Goal: Task Accomplishment & Management: Manage account settings

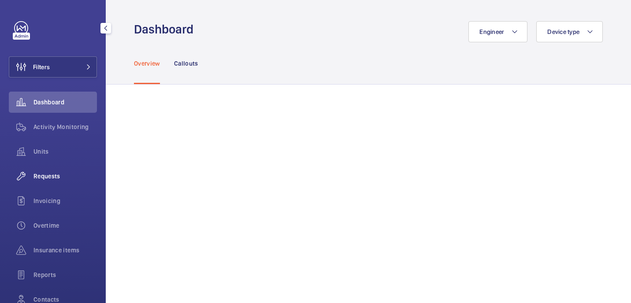
click at [52, 181] on div "Requests" at bounding box center [53, 176] width 88 height 21
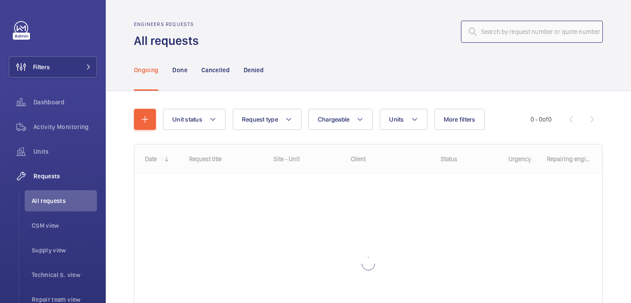
click at [498, 34] on input "text" at bounding box center [532, 32] width 142 height 22
paste input "R25-11247"
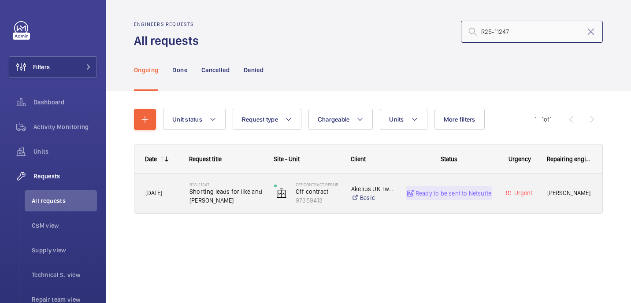
type input "R25-11247"
click at [244, 186] on h2 "R25-11247" at bounding box center [225, 184] width 73 height 5
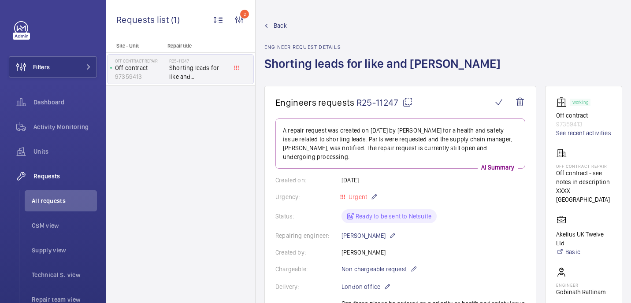
scroll to position [394, 0]
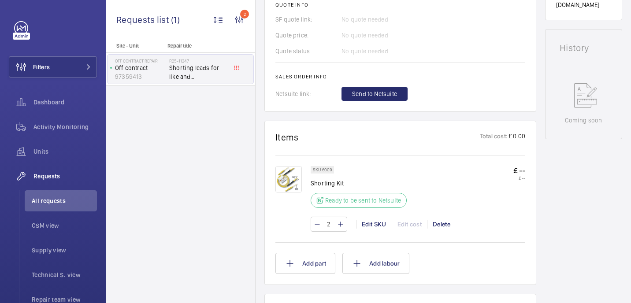
click at [282, 183] on img at bounding box center [288, 179] width 26 height 26
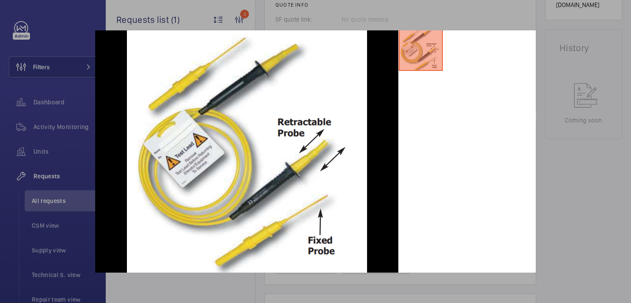
scroll to position [0, 0]
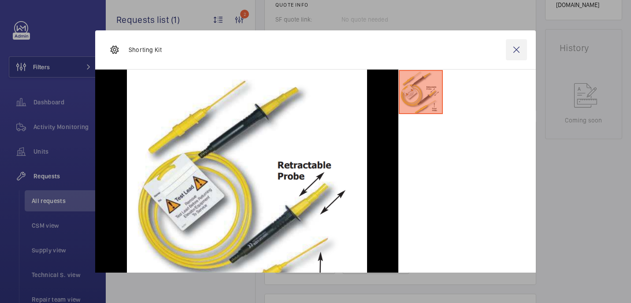
click at [514, 46] on wm-front-icon-button at bounding box center [516, 49] width 21 height 21
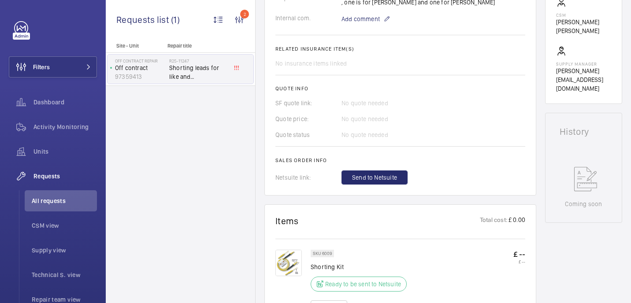
scroll to position [485, 0]
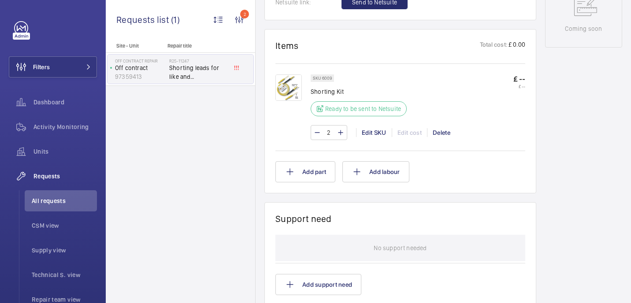
click at [287, 90] on img at bounding box center [288, 87] width 26 height 26
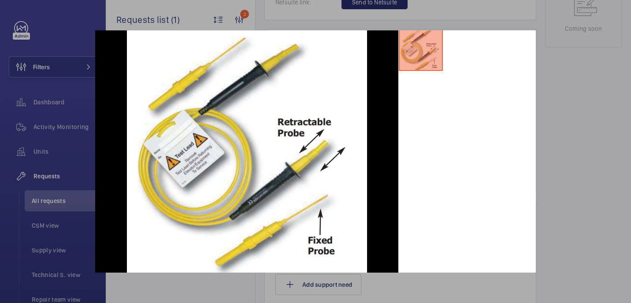
scroll to position [0, 0]
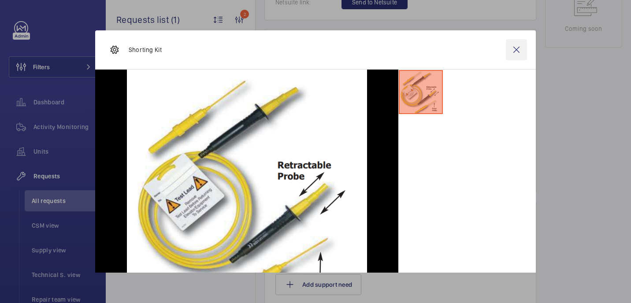
click at [513, 57] on wm-front-icon-button at bounding box center [516, 49] width 21 height 21
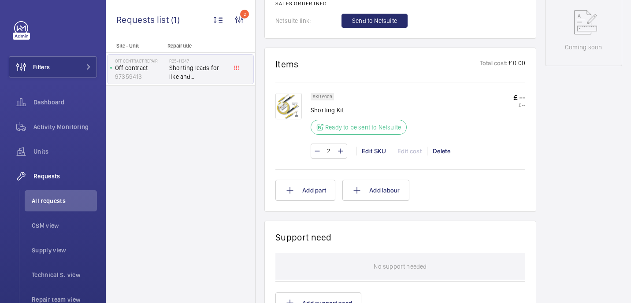
scroll to position [465, 0]
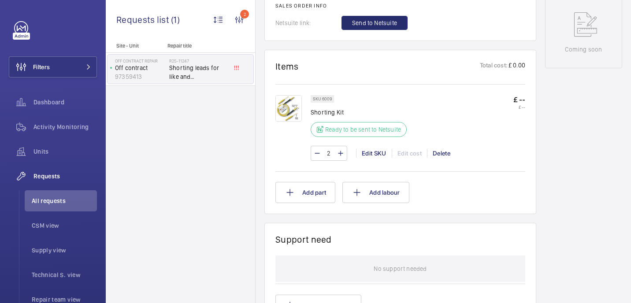
click at [328, 114] on p "Shorting Kit" at bounding box center [360, 112] width 101 height 9
copy div "Shorting Kit"
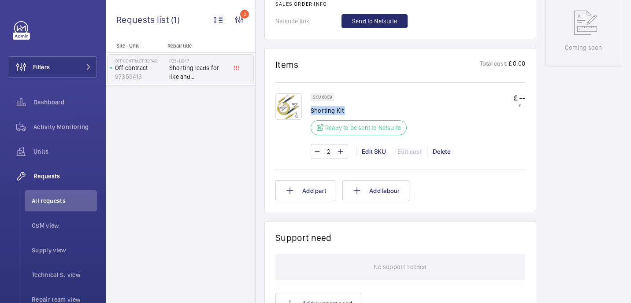
scroll to position [0, 0]
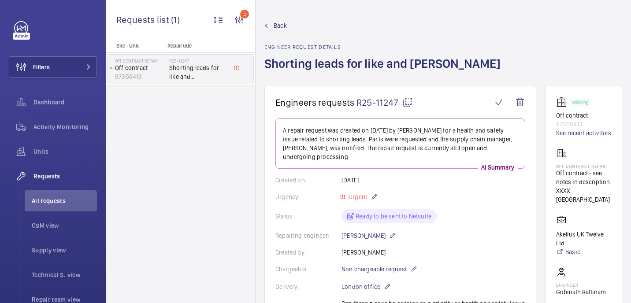
click at [404, 100] on mat-icon at bounding box center [407, 102] width 11 height 11
copy div "Shorting Kit"
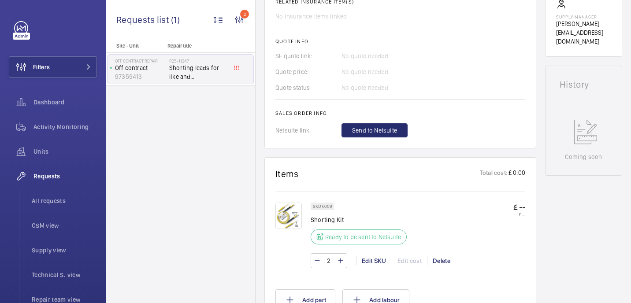
click at [331, 220] on p "Shorting Kit" at bounding box center [360, 219] width 101 height 9
copy div "Shorting Kit"
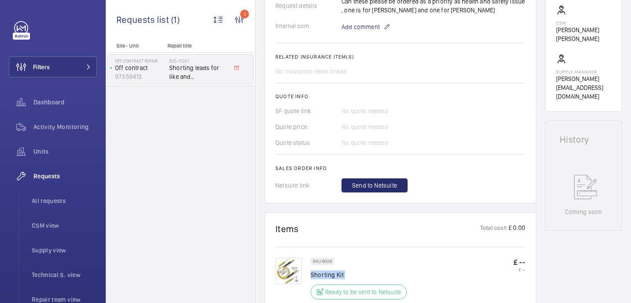
scroll to position [281, 0]
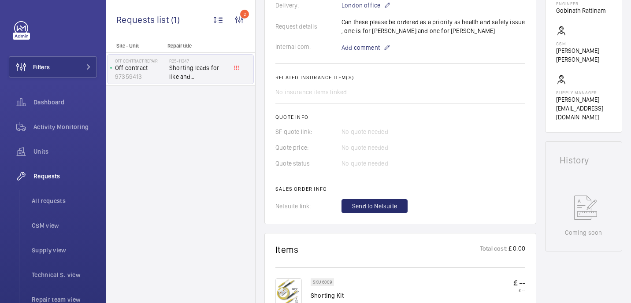
click at [356, 58] on wm-front-card-body "A repair request was created on 2025-08-21 by Simon Raymond for a health and sa…" at bounding box center [400, 25] width 250 height 376
click at [356, 52] on span "Add comment" at bounding box center [360, 47] width 38 height 9
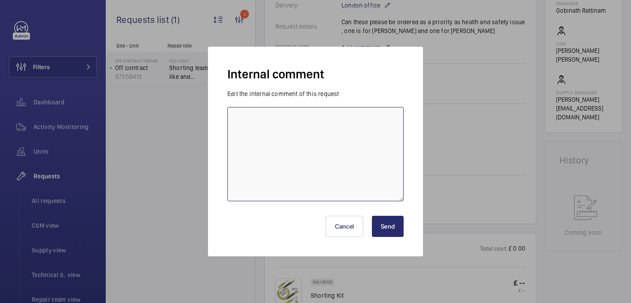
click at [343, 119] on textarea at bounding box center [315, 154] width 176 height 94
type textarea "confirming price with supplier - 22/08 india"
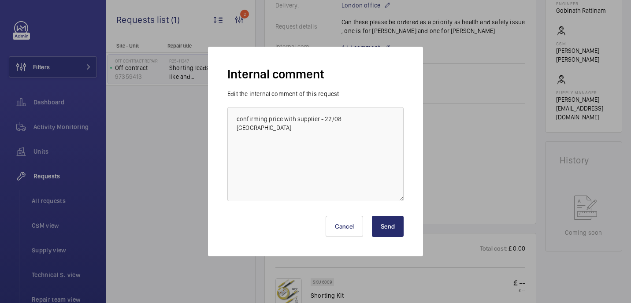
click at [396, 228] on button "Send" at bounding box center [388, 226] width 32 height 21
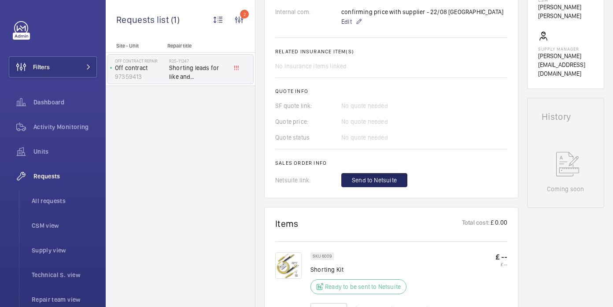
scroll to position [330, 0]
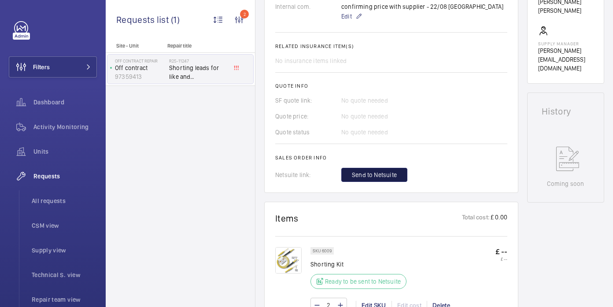
click at [389, 170] on span "Send to Netsuite" at bounding box center [374, 174] width 45 height 9
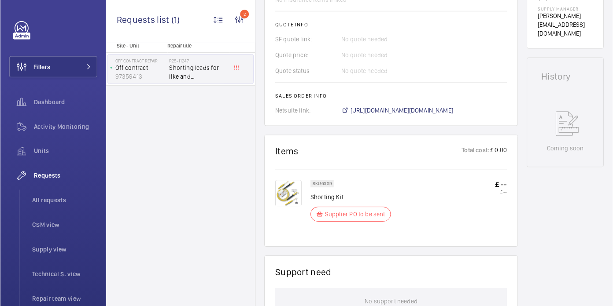
scroll to position [366, 0]
click at [373, 105] on span "https://6461500.app.netsuite.com/app/accounting/transactions/salesord.nl?id=293…" at bounding box center [402, 109] width 103 height 9
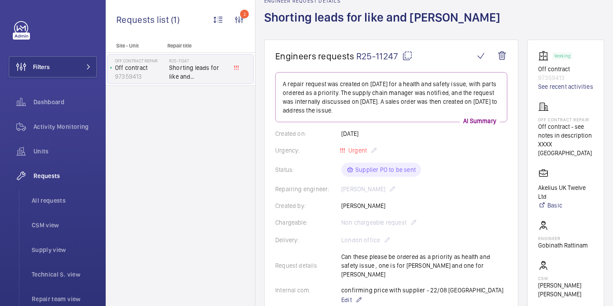
scroll to position [34, 0]
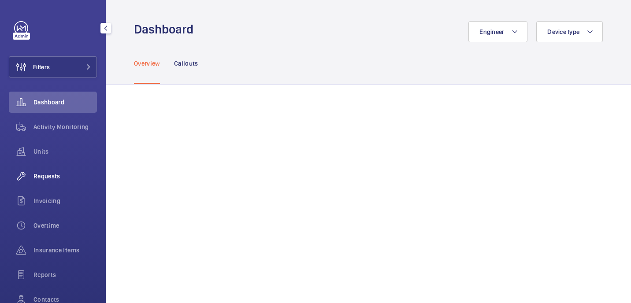
click at [61, 184] on div "Requests" at bounding box center [53, 176] width 88 height 21
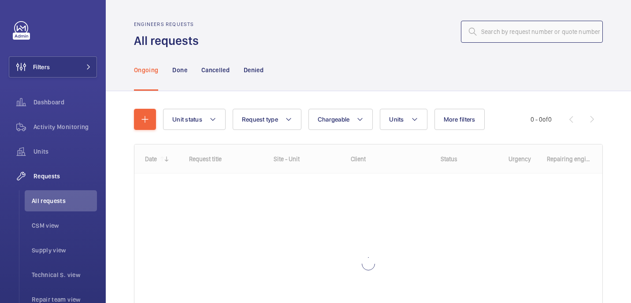
click at [519, 30] on input "text" at bounding box center [532, 32] width 142 height 22
paste input "R25-11248"
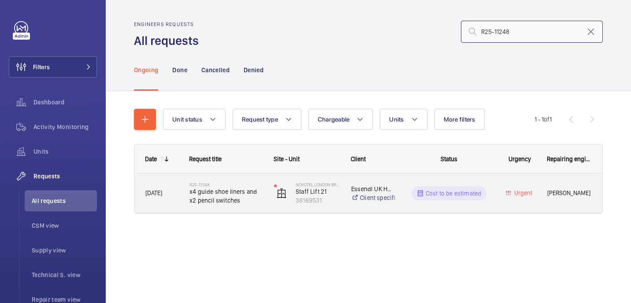
type input "R25-11248"
click at [239, 177] on div "R25-11248 x4 guide shoe liners and x2 pencil switches" at bounding box center [221, 193] width 84 height 40
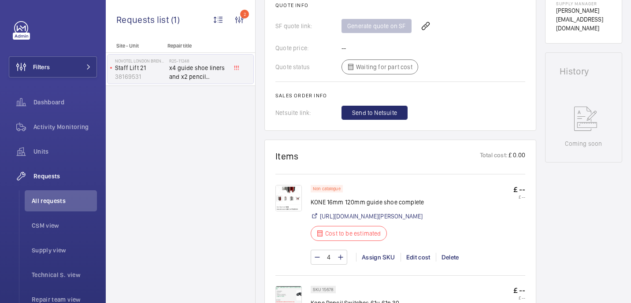
scroll to position [394, 0]
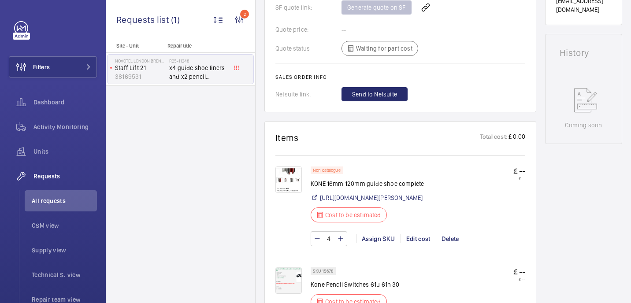
click at [299, 182] on img at bounding box center [288, 179] width 26 height 26
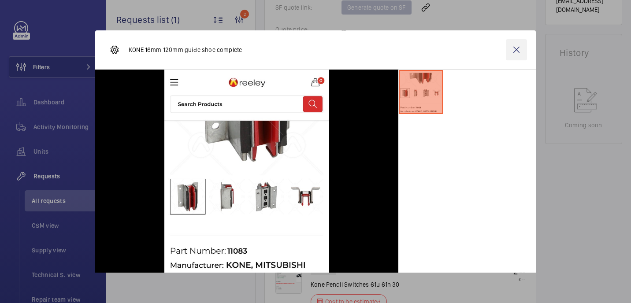
click at [515, 53] on wm-front-icon-button at bounding box center [516, 49] width 21 height 21
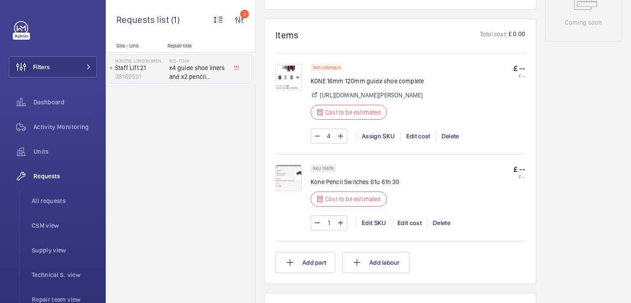
scroll to position [496, 0]
click at [288, 81] on img at bounding box center [288, 78] width 26 height 26
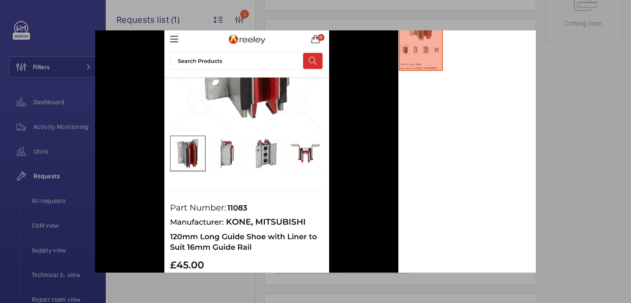
scroll to position [0, 0]
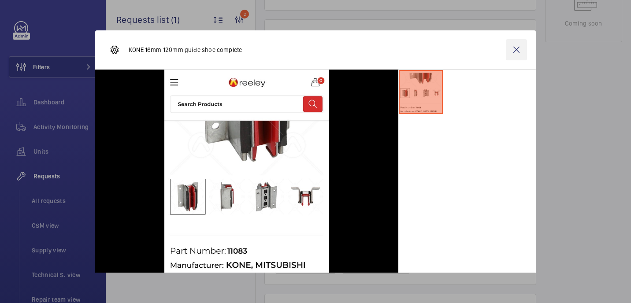
click at [514, 50] on wm-front-icon-button at bounding box center [516, 49] width 21 height 21
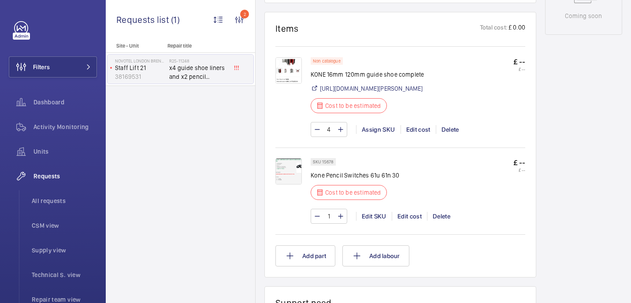
scroll to position [505, 0]
click at [288, 183] on img at bounding box center [288, 170] width 26 height 26
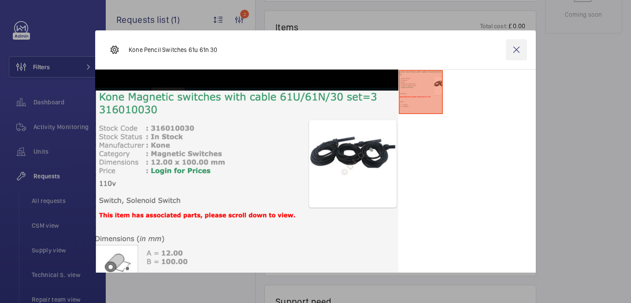
click at [521, 51] on wm-front-icon-button at bounding box center [516, 49] width 21 height 21
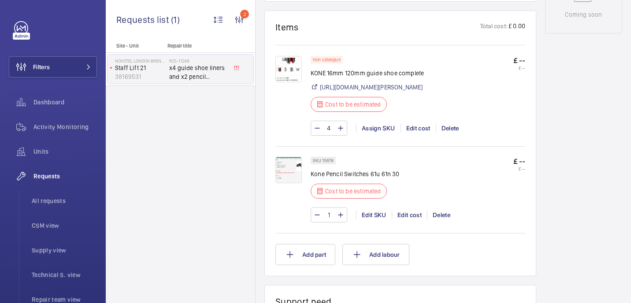
click at [333, 178] on p "Kone Pencil Switches 61u 61n 30" at bounding box center [354, 174] width 89 height 9
copy div "Kone Pencil Switches 61u 61n 30"
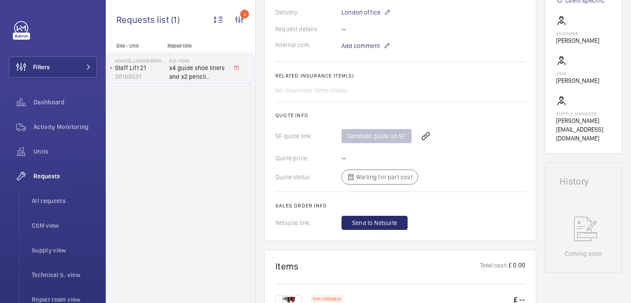
scroll to position [0, 0]
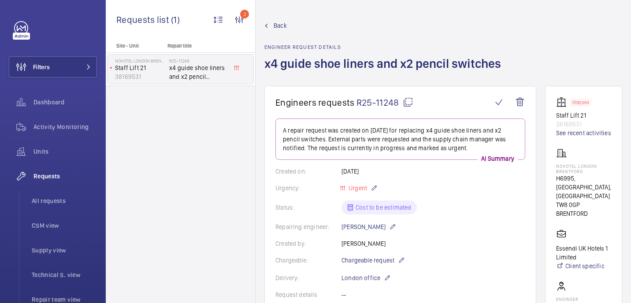
click at [409, 100] on mat-icon at bounding box center [407, 102] width 11 height 11
copy div "Kone Pencil Switches 61u 61n 30"
drag, startPoint x: 556, startPoint y: 166, endPoint x: 592, endPoint y: 172, distance: 37.1
click at [592, 172] on p "NOVOTEL LONDON BRENTFORD" at bounding box center [583, 168] width 55 height 11
click at [585, 172] on p "NOVOTEL LONDON BRENTFORD" at bounding box center [583, 168] width 55 height 11
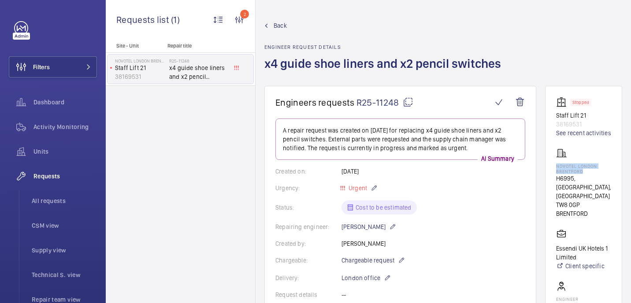
drag, startPoint x: 584, startPoint y: 172, endPoint x: 548, endPoint y: 166, distance: 37.0
click at [548, 166] on wm-front-card "Stopped Staff Lift 21 38169531 See recent activities NOVOTEL LONDON BRENTFORD H…" at bounding box center [583, 252] width 77 height 333
copy p "NOVOTEL LONDON BRENTFORD"
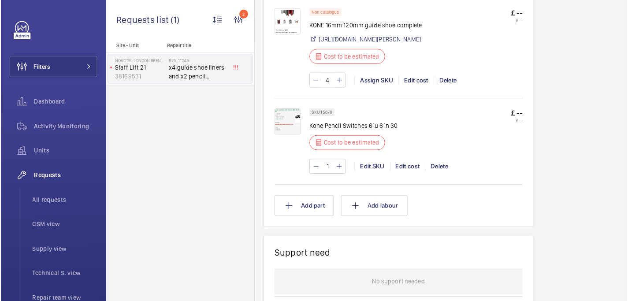
scroll to position [553, 0]
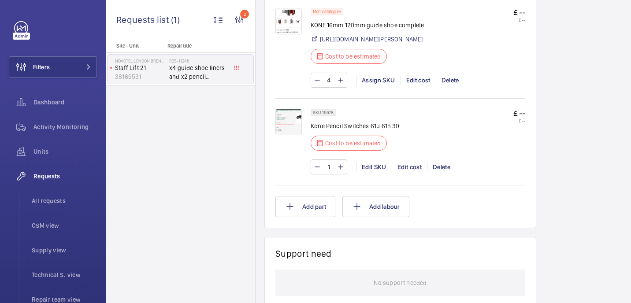
click at [334, 130] on p "Kone Pencil Switches 61u 61n 30" at bounding box center [354, 126] width 89 height 9
copy div "Kone Pencil Switches 61u 61n 30"
click at [294, 135] on img at bounding box center [288, 122] width 26 height 26
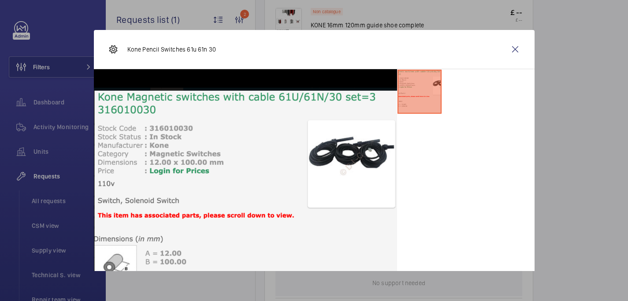
drag, startPoint x: 615, startPoint y: 100, endPoint x: 566, endPoint y: 19, distance: 94.4
click at [613, 94] on div at bounding box center [314, 150] width 628 height 301
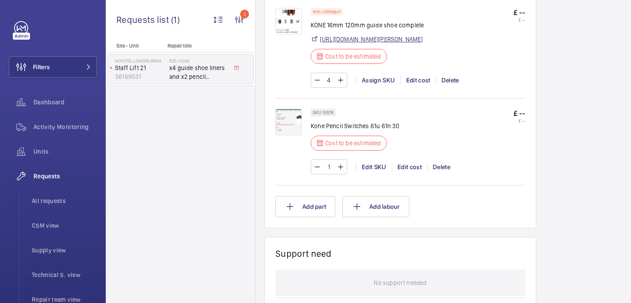
click at [384, 44] on link "https://www.reeley.co.uk/products/120mm-long-guide-shoe-with-liner-to-suit-16mm…" at bounding box center [371, 39] width 103 height 9
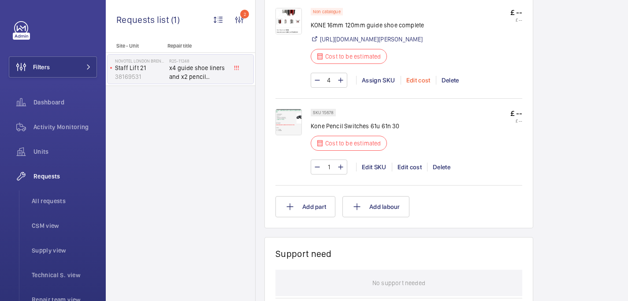
click at [413, 85] on div "Edit cost" at bounding box center [417, 80] width 35 height 9
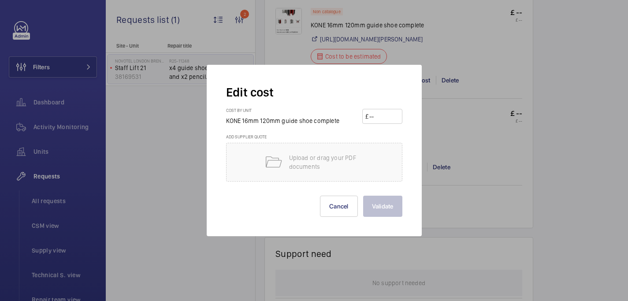
click at [371, 116] on input "number" at bounding box center [383, 116] width 31 height 14
type input "45"
click at [388, 203] on button "Validate" at bounding box center [382, 206] width 39 height 21
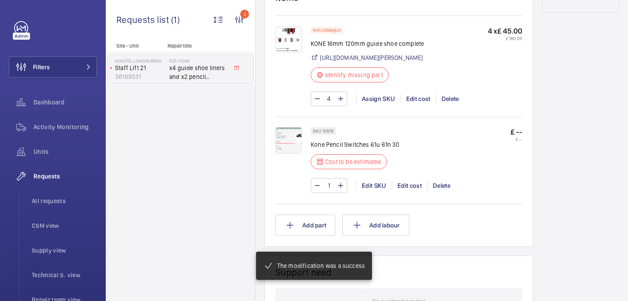
scroll to position [534, 0]
click at [292, 154] on img at bounding box center [288, 140] width 26 height 26
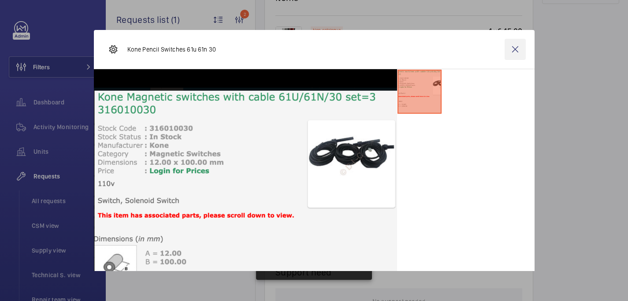
click at [510, 46] on wm-front-icon-button at bounding box center [514, 49] width 21 height 21
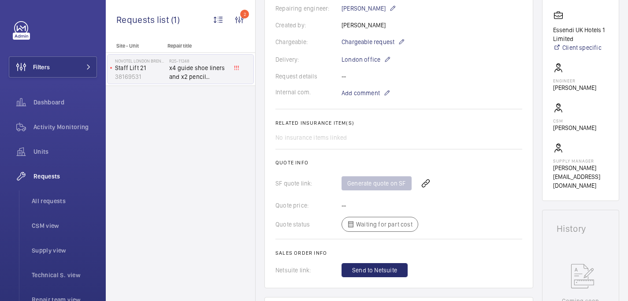
scroll to position [218, 0]
click at [369, 89] on span "Add comment" at bounding box center [360, 93] width 38 height 9
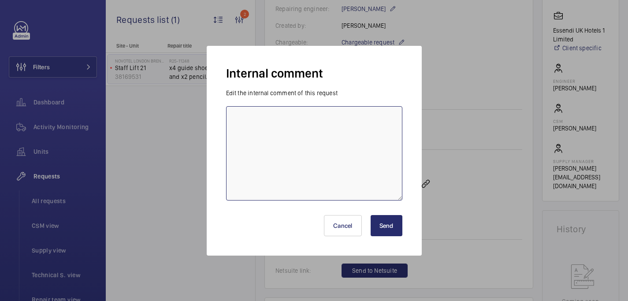
click at [349, 121] on textarea at bounding box center [314, 153] width 176 height 94
paste textarea "Magnetic switches with cable"
drag, startPoint x: 339, startPoint y: 117, endPoint x: 310, endPoint y: 117, distance: 28.6
click at [310, 117] on textarea "sourcing Magnetic switches with cable" at bounding box center [314, 153] width 176 height 94
drag, startPoint x: 287, startPoint y: 119, endPoint x: 256, endPoint y: 120, distance: 30.4
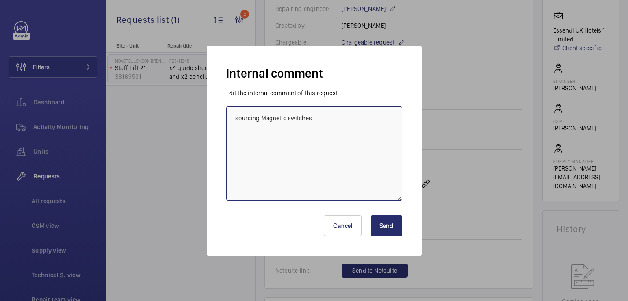
click at [256, 120] on textarea "sourcing Magnetic switches" at bounding box center [314, 153] width 176 height 94
click at [309, 119] on textarea "sourcing switches" at bounding box center [314, 153] width 176 height 94
type textarea "sourcing switches - 22.08 india"
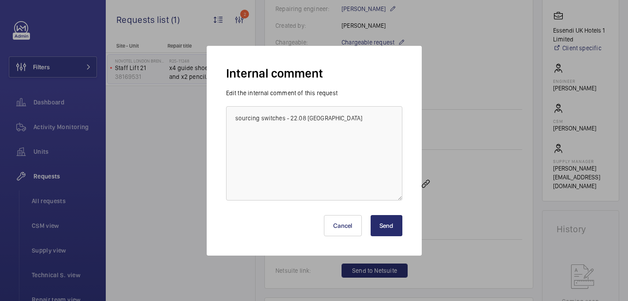
click at [385, 229] on button "Send" at bounding box center [386, 225] width 32 height 21
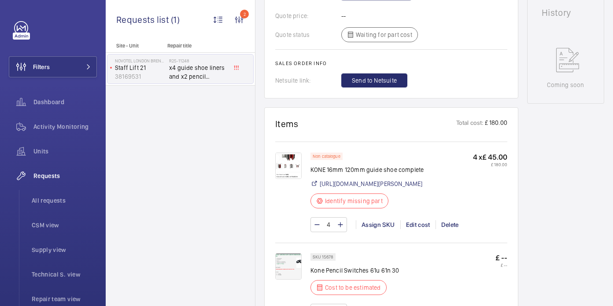
scroll to position [499, 0]
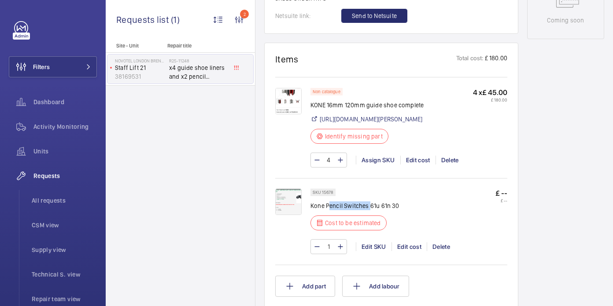
drag, startPoint x: 327, startPoint y: 226, endPoint x: 368, endPoint y: 228, distance: 40.5
click at [368, 210] on p "Kone Pencil Switches 61u 61n 30" at bounding box center [354, 206] width 89 height 9
copy p "encil Switches"
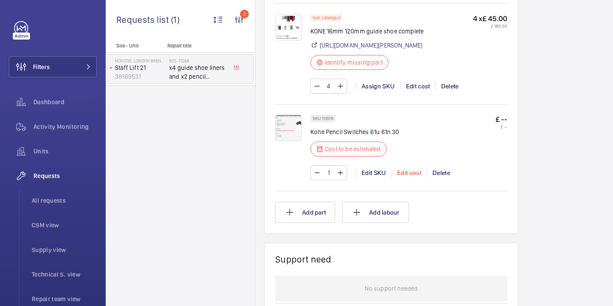
click at [415, 177] on div "Edit cost" at bounding box center [408, 173] width 35 height 9
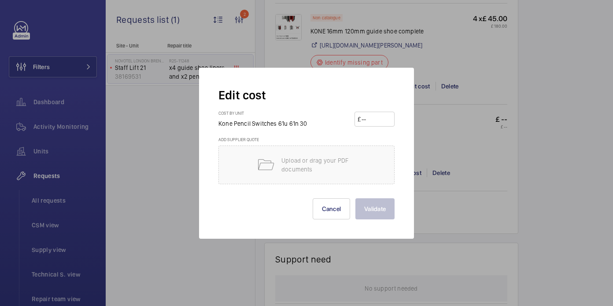
click at [362, 126] on input "number" at bounding box center [376, 119] width 31 height 14
paste input "92.07"
type input "92.07"
click at [381, 213] on button "Validate" at bounding box center [374, 209] width 39 height 21
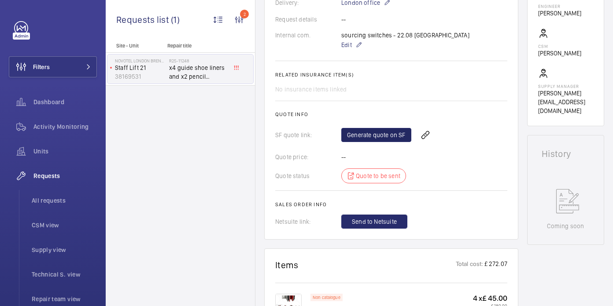
scroll to position [275, 0]
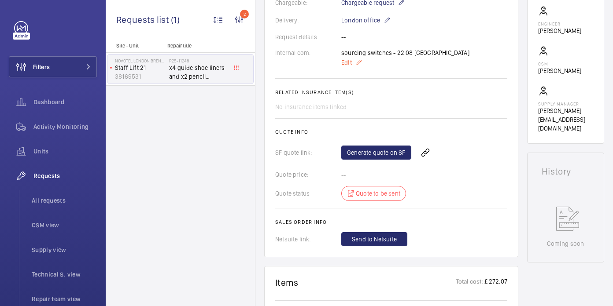
click at [348, 63] on span "Edit" at bounding box center [346, 62] width 11 height 9
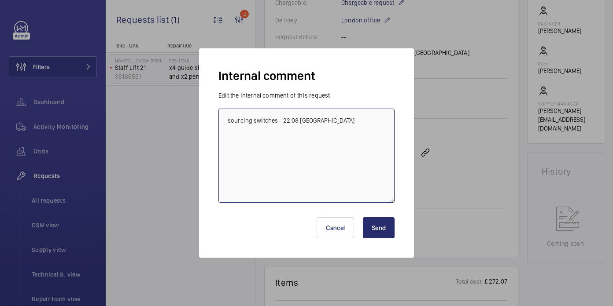
click at [355, 123] on textarea "sourcing switches - 22.08 india" at bounding box center [306, 156] width 176 height 94
type textarea "sourcing switches - 22.08 india switch from davenport - 22.08 india"
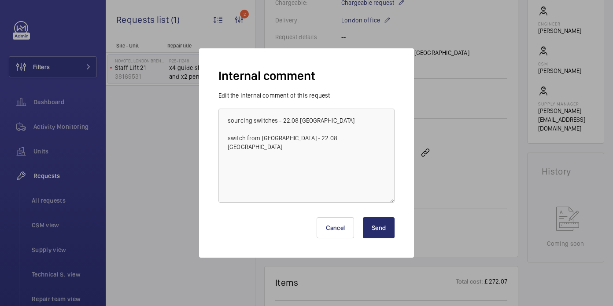
click at [379, 227] on button "Send" at bounding box center [379, 228] width 32 height 21
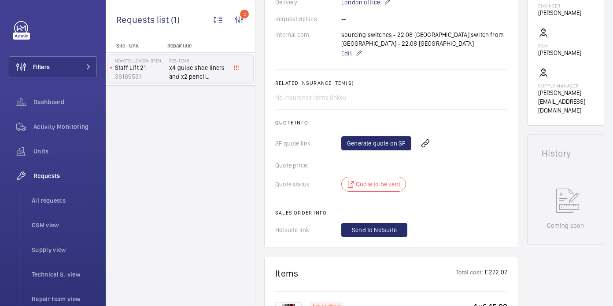
scroll to position [0, 0]
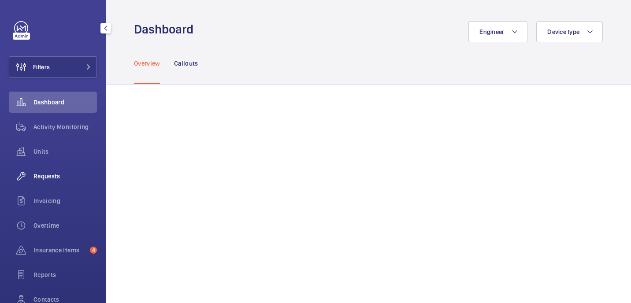
click at [45, 181] on div "Requests" at bounding box center [53, 176] width 88 height 21
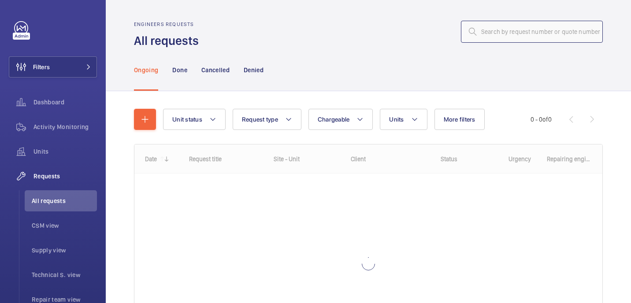
click at [495, 36] on input "text" at bounding box center [532, 32] width 142 height 22
paste input "R25-11239"
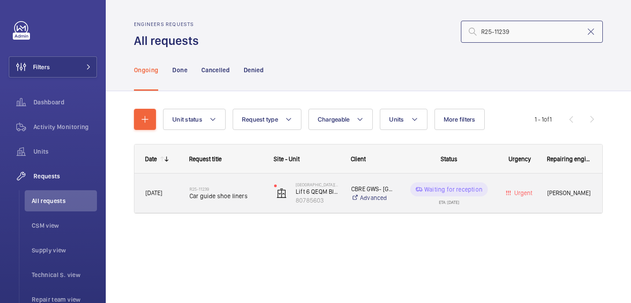
type input "R25-11239"
click at [207, 196] on span "Car guide shoe liners" at bounding box center [225, 196] width 73 height 9
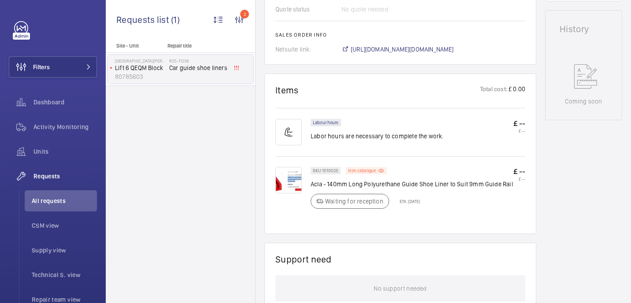
scroll to position [419, 0]
click at [286, 182] on img at bounding box center [288, 179] width 26 height 26
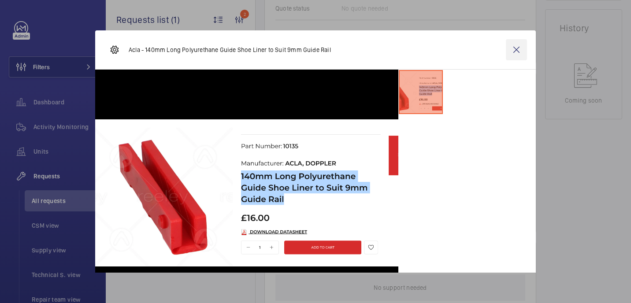
click at [516, 51] on wm-front-icon-button at bounding box center [516, 49] width 21 height 21
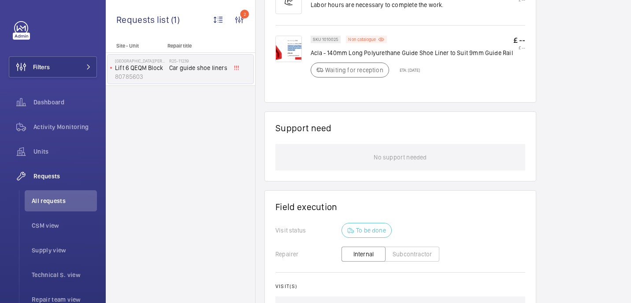
scroll to position [492, 0]
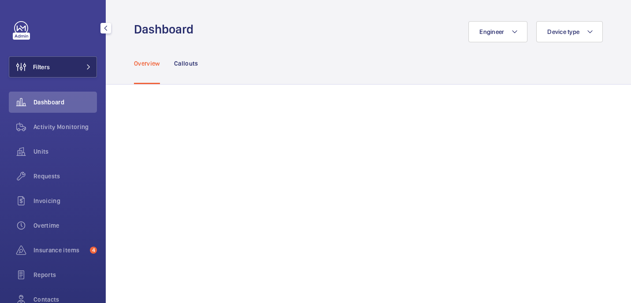
click at [62, 61] on button "Filters" at bounding box center [53, 66] width 88 height 21
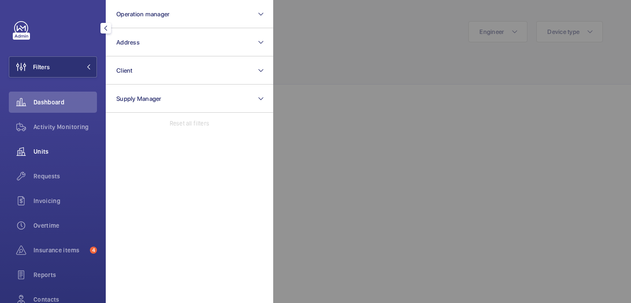
click at [74, 156] on div "Units" at bounding box center [53, 151] width 88 height 21
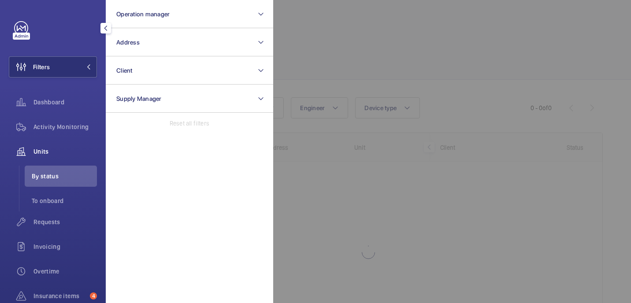
click at [52, 160] on div "Units" at bounding box center [53, 151] width 88 height 21
click at [49, 157] on div "Units" at bounding box center [53, 151] width 88 height 21
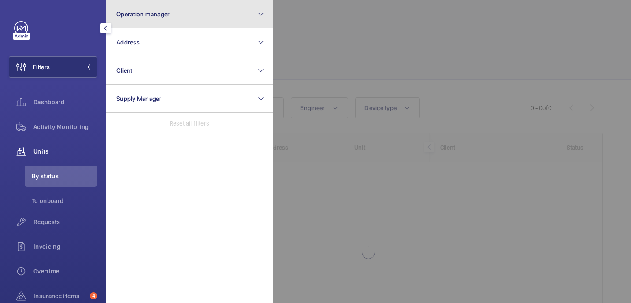
click at [202, 3] on button "Operation manager" at bounding box center [189, 14] width 167 height 28
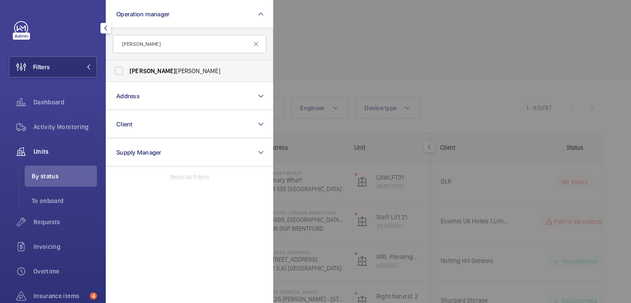
type input "john"
click at [222, 73] on span "John Smith" at bounding box center [189, 70] width 121 height 9
click at [128, 73] on input "John Smith" at bounding box center [119, 71] width 18 height 18
checkbox input "true"
click at [374, 53] on div at bounding box center [588, 151] width 631 height 303
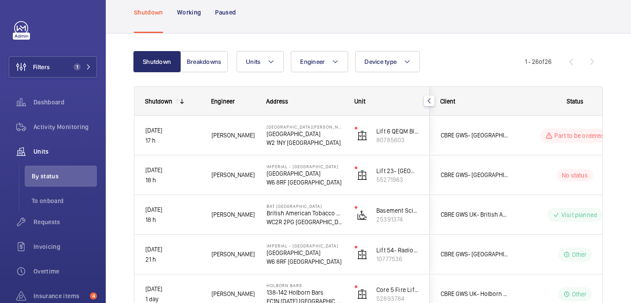
scroll to position [32, 0]
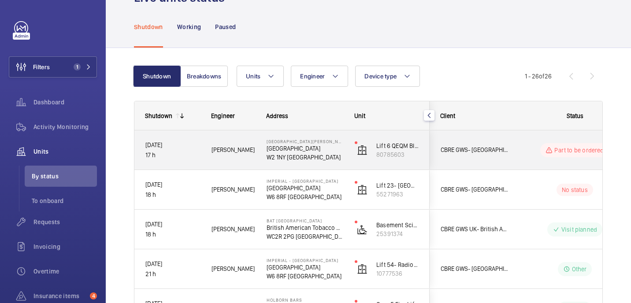
click at [332, 149] on p "Praed Street" at bounding box center [304, 148] width 77 height 9
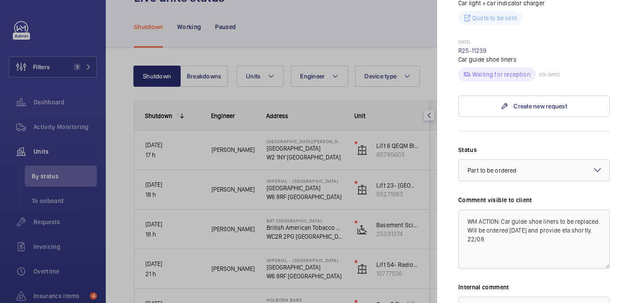
scroll to position [690, 0]
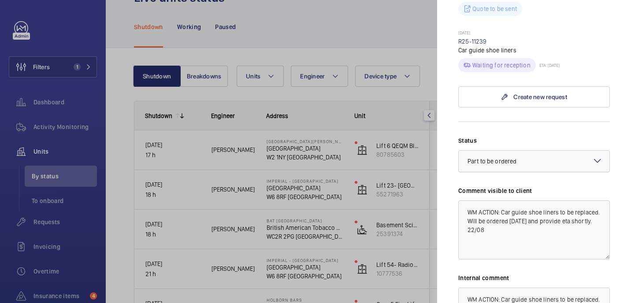
click at [567, 151] on div at bounding box center [533, 161] width 151 height 21
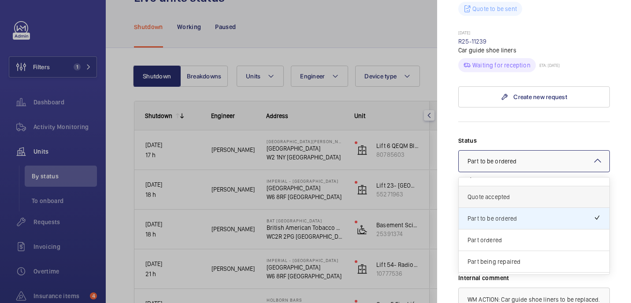
scroll to position [36, 0]
click at [508, 234] on span "Part ordered" at bounding box center [533, 238] width 133 height 9
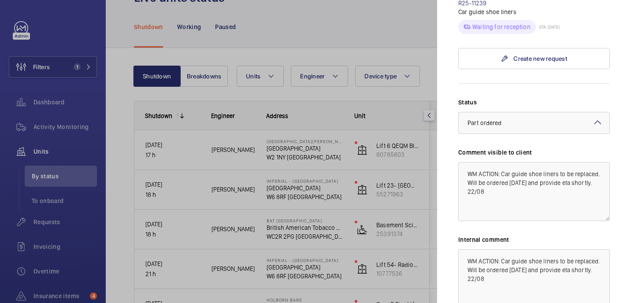
scroll to position [729, 0]
click at [490, 162] on textarea "WM ACTION: Car guide shoe liners to be replaced. Will be ordered today and prov…" at bounding box center [533, 191] width 151 height 59
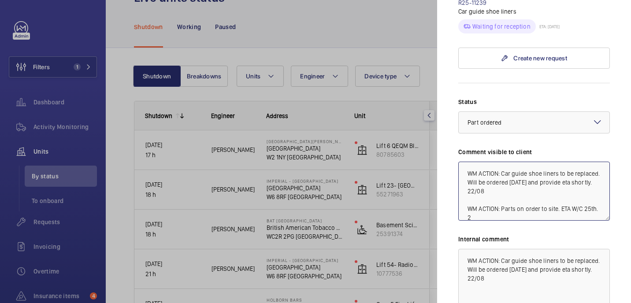
scroll to position [1, 0]
drag, startPoint x: 490, startPoint y: 173, endPoint x: 456, endPoint y: 165, distance: 34.7
click at [456, 165] on mat-sidenav "Stopped unit St Mary Hospital Praed Street W2 1NY LONDON CBRE GWS- Imperial Hos…" at bounding box center [534, 151] width 194 height 303
type textarea "WM ACTION: Car guide shoe liners to be replaced. Will be ordered today and prov…"
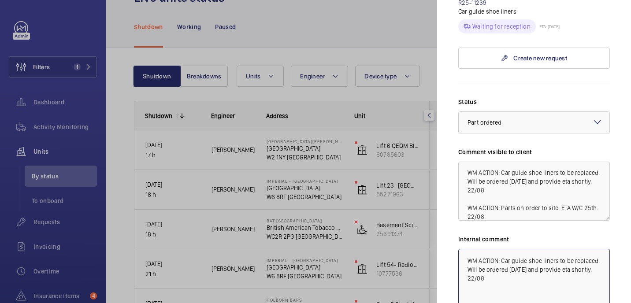
click at [491, 249] on textarea "WM ACTION: Car guide shoe liners to be replaced. Will be ordered today and prov…" at bounding box center [533, 278] width 151 height 59
paste textarea "WM ACTION: Parts on order to site. ETA W/C 25th. 22/08."
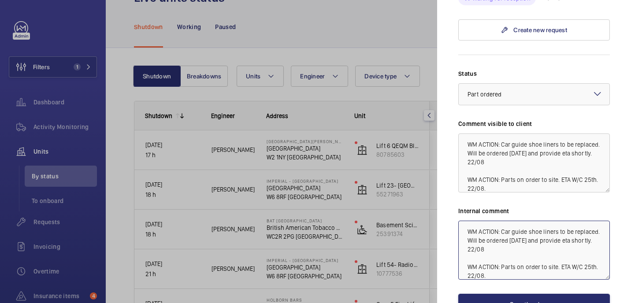
scroll to position [759, 0]
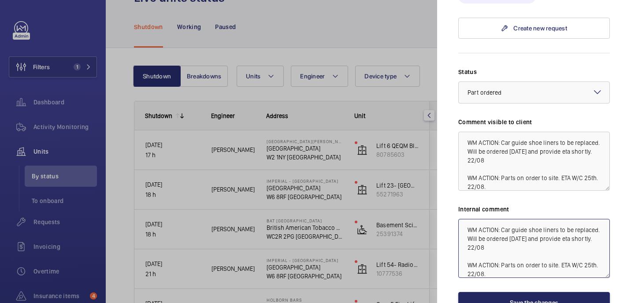
type textarea "WM ACTION: Car guide shoe liners to be replaced. Will be ordered today and prov…"
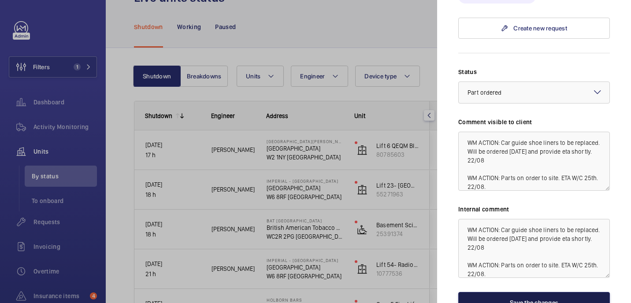
click at [507, 292] on button "Save the changes" at bounding box center [533, 302] width 151 height 21
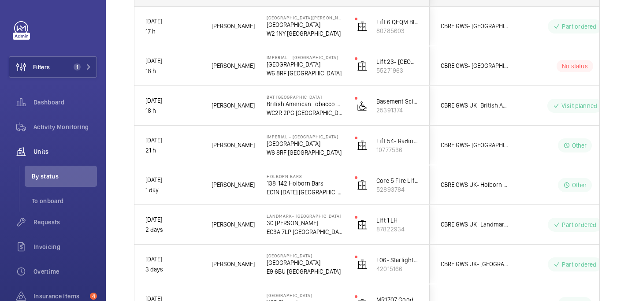
scroll to position [70, 0]
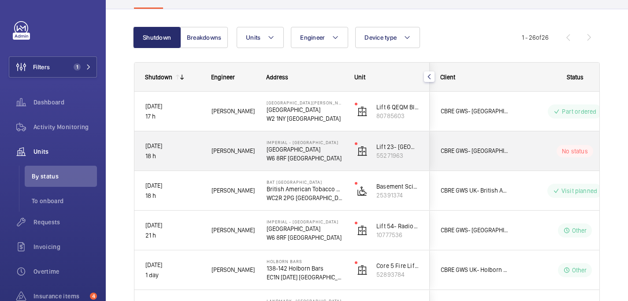
click at [482, 164] on div "CBRE GWS- Imperial Hospital (Charing Cross)" at bounding box center [469, 151] width 78 height 28
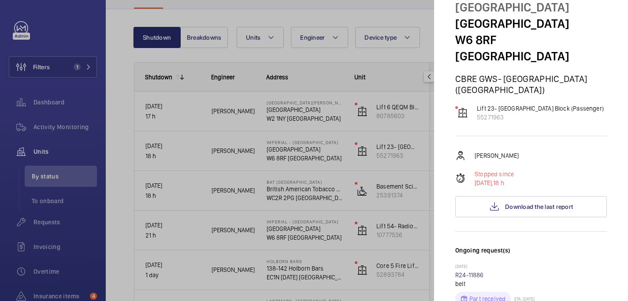
scroll to position [0, 0]
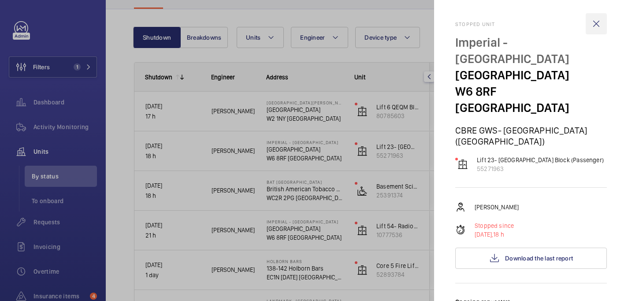
click at [596, 25] on wm-front-icon-button at bounding box center [595, 23] width 21 height 21
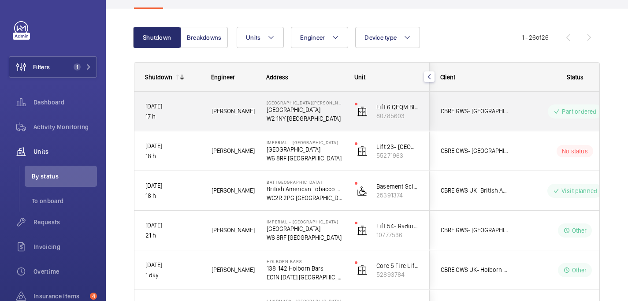
click at [522, 103] on div "Part ordered" at bounding box center [569, 112] width 120 height 32
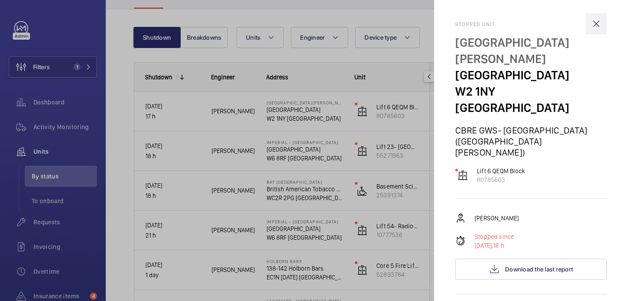
click at [594, 22] on wm-front-icon-button at bounding box center [595, 23] width 21 height 21
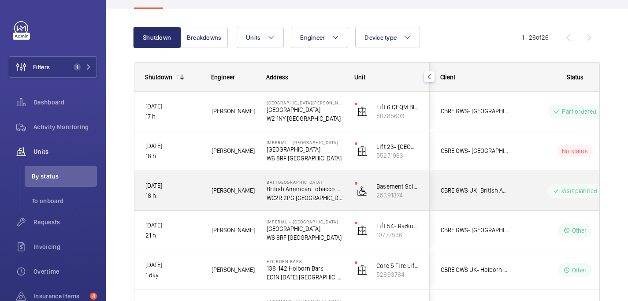
click at [518, 184] on div "Visit planned" at bounding box center [569, 191] width 120 height 32
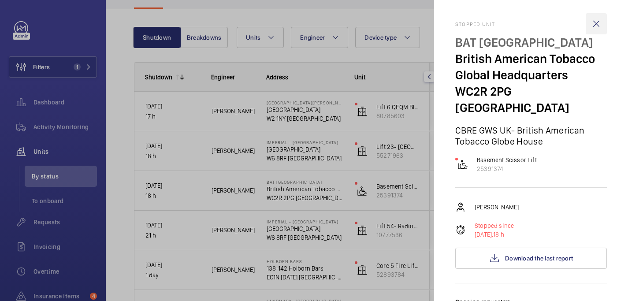
click at [597, 22] on wm-front-icon-button at bounding box center [595, 23] width 21 height 21
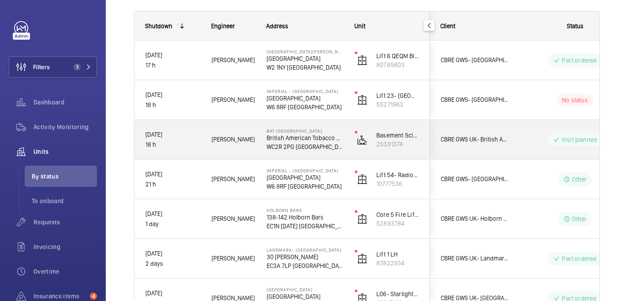
scroll to position [123, 0]
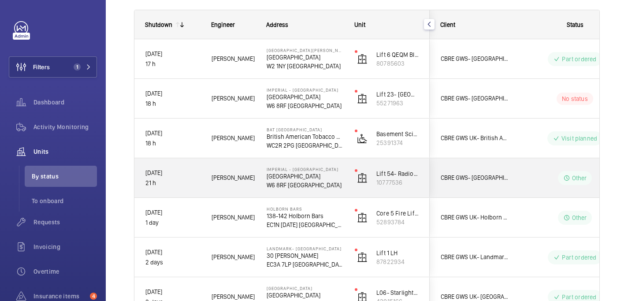
click at [530, 178] on wm-front-pills-cell "Other" at bounding box center [575, 178] width 110 height 14
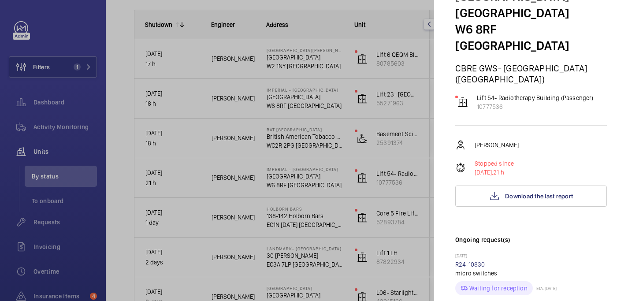
scroll to position [0, 0]
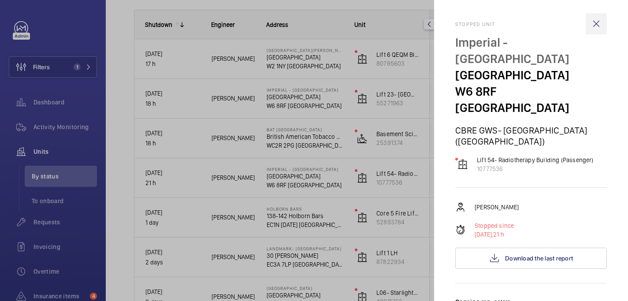
click at [598, 23] on wm-front-icon-button at bounding box center [595, 23] width 21 height 21
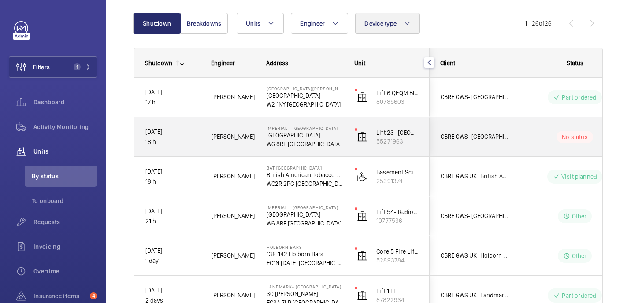
scroll to position [86, 0]
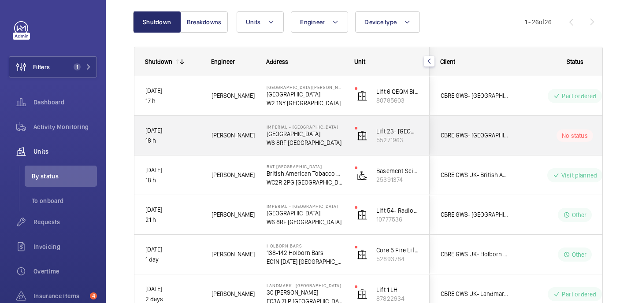
click at [335, 143] on p "W6 8RF LONDON" at bounding box center [304, 142] width 77 height 9
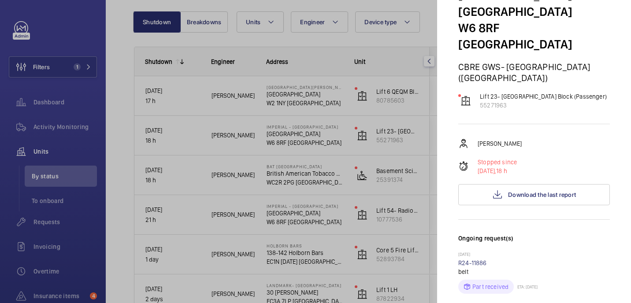
scroll to position [0, 0]
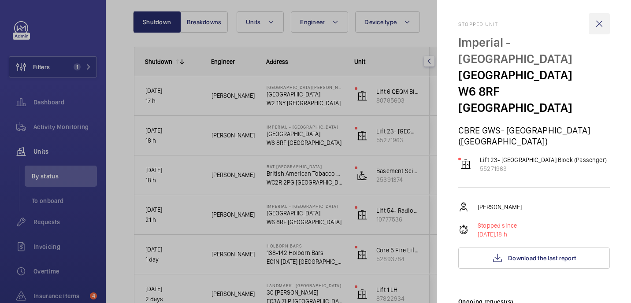
click at [601, 24] on wm-front-icon-button at bounding box center [598, 23] width 21 height 21
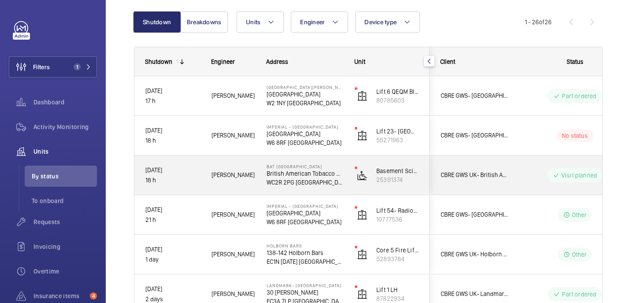
click at [459, 189] on div "CBRE GWS UK- British American Tobacco Globe House" at bounding box center [468, 174] width 79 height 39
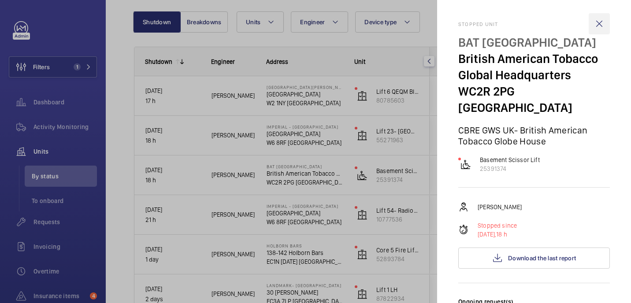
click at [597, 29] on wm-front-icon-button at bounding box center [598, 23] width 21 height 21
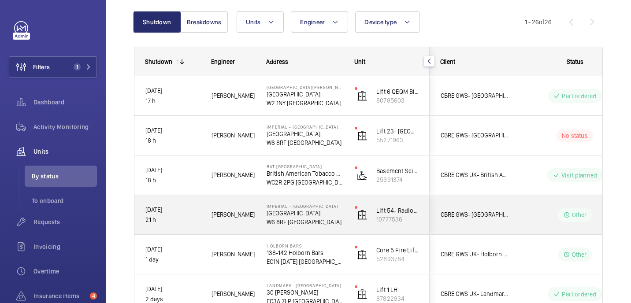
click at [523, 215] on wm-front-pills-cell "Other" at bounding box center [575, 215] width 110 height 14
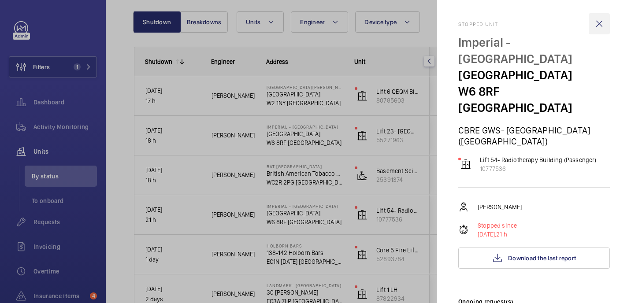
click at [599, 23] on wm-front-icon-button at bounding box center [598, 23] width 21 height 21
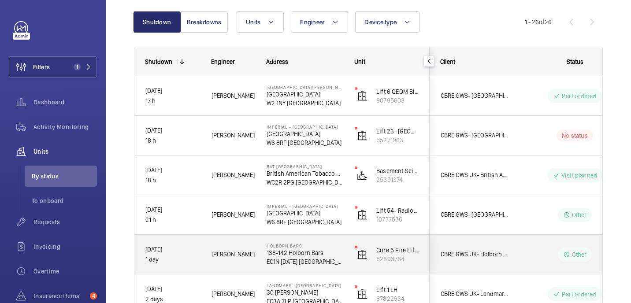
click at [537, 256] on wm-front-pills-cell "Other" at bounding box center [575, 254] width 110 height 14
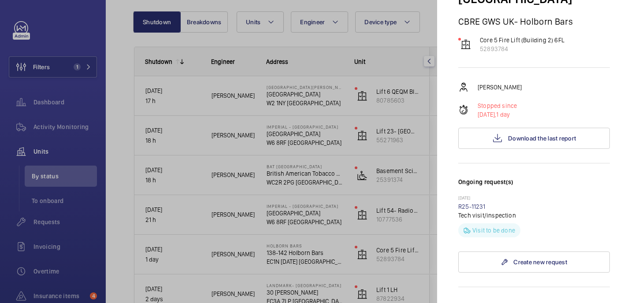
scroll to position [93, 0]
click at [481, 202] on link "R25-11231" at bounding box center [471, 205] width 27 height 7
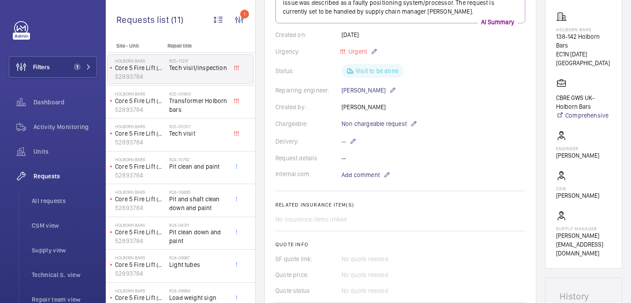
scroll to position [146, 0]
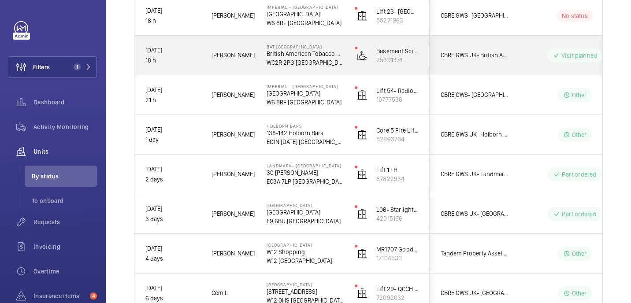
scroll to position [207, 0]
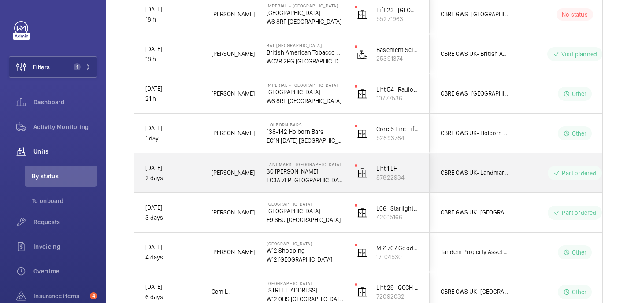
click at [522, 173] on wm-front-pills-cell "Part ordered" at bounding box center [575, 173] width 110 height 14
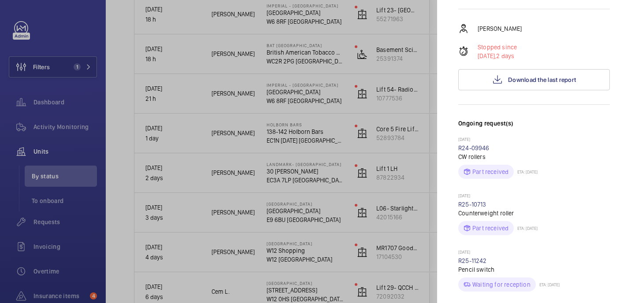
scroll to position [0, 0]
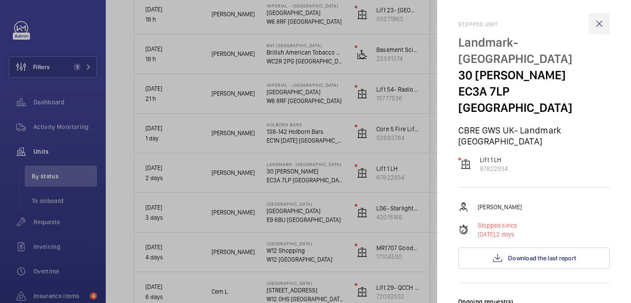
click at [599, 21] on wm-front-icon-button at bounding box center [598, 23] width 21 height 21
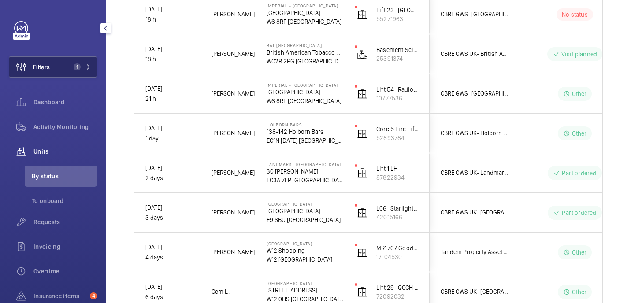
click at [72, 66] on span "1" at bounding box center [75, 66] width 11 height 7
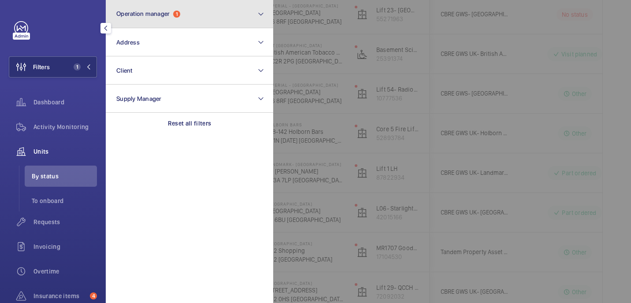
click at [169, 21] on button "Operation manager 1" at bounding box center [189, 14] width 167 height 28
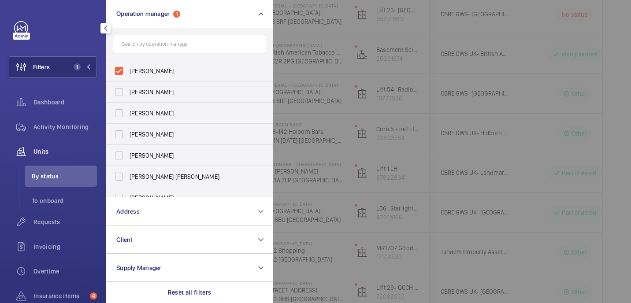
drag, startPoint x: 154, startPoint y: 67, endPoint x: 154, endPoint y: 49, distance: 17.6
click at [154, 66] on span "John Smith" at bounding box center [189, 70] width 121 height 9
click at [128, 66] on input "John Smith" at bounding box center [119, 71] width 18 height 18
checkbox input "false"
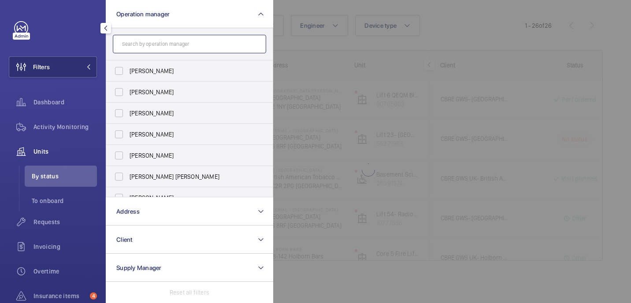
click at [154, 44] on input "text" at bounding box center [189, 44] width 153 height 18
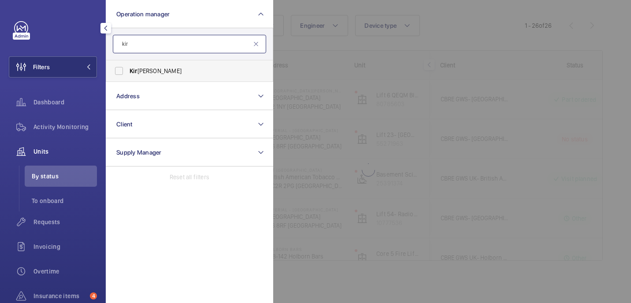
type input "kir"
click at [150, 70] on span "Kir sten Kalaher" at bounding box center [189, 70] width 121 height 9
click at [128, 70] on input "Kir sten Kalaher" at bounding box center [119, 71] width 18 height 18
checkbox input "true"
click at [317, 62] on div at bounding box center [588, 151] width 631 height 303
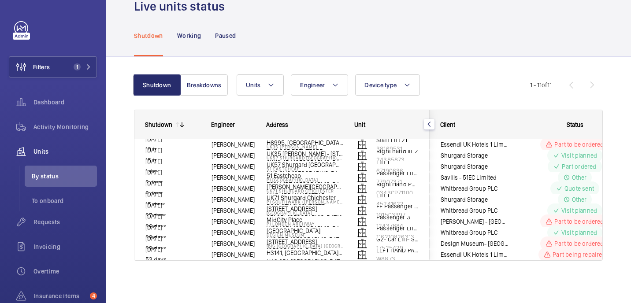
scroll to position [82, 0]
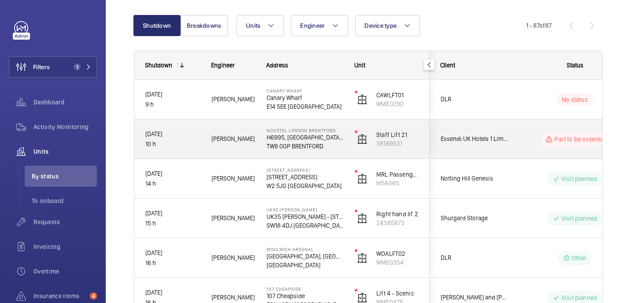
click at [518, 140] on div "Part to be ordered" at bounding box center [569, 139] width 120 height 32
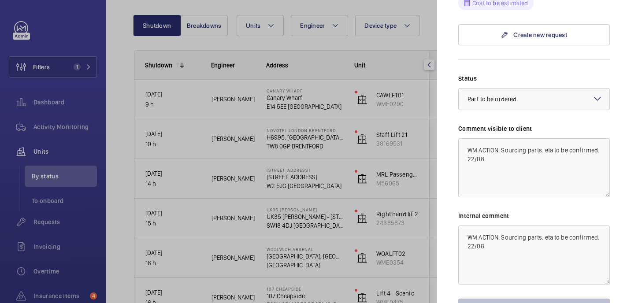
scroll to position [0, 0]
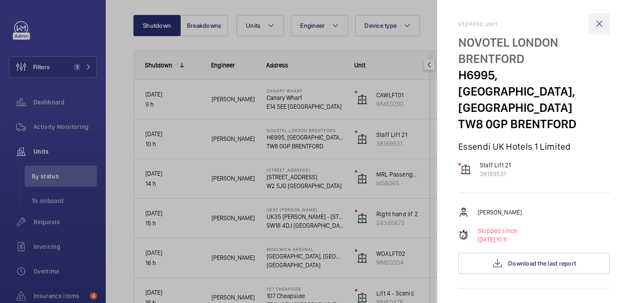
click at [604, 13] on wm-front-icon-button at bounding box center [598, 23] width 21 height 21
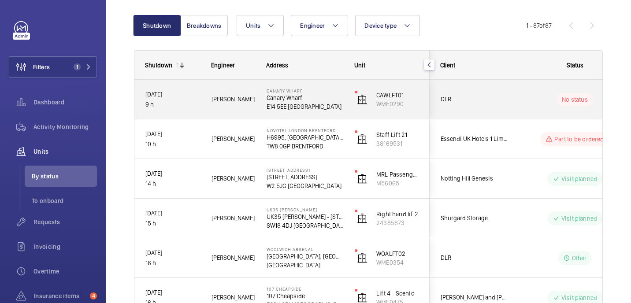
click at [502, 101] on span "DLR" at bounding box center [474, 99] width 68 height 10
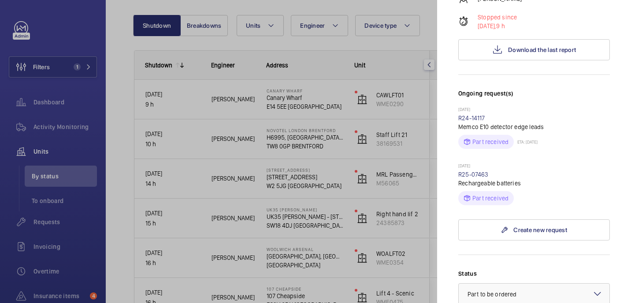
scroll to position [136, 0]
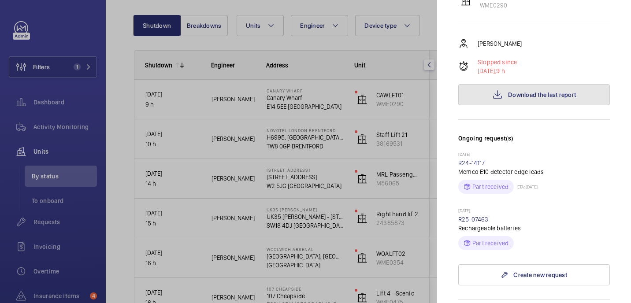
click at [517, 91] on span "Download the last report" at bounding box center [542, 94] width 68 height 7
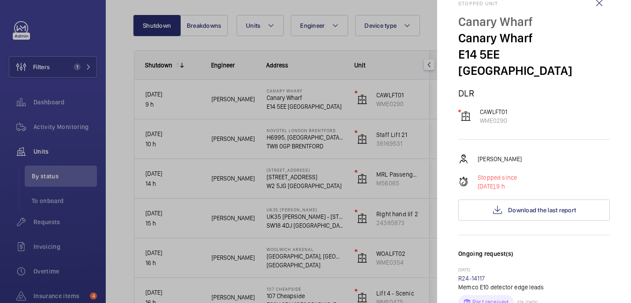
scroll to position [0, 0]
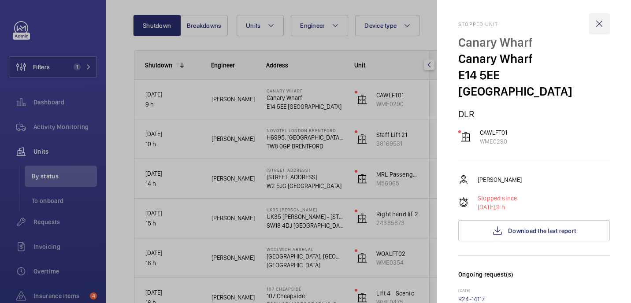
click at [598, 23] on wm-front-icon-button at bounding box center [598, 23] width 21 height 21
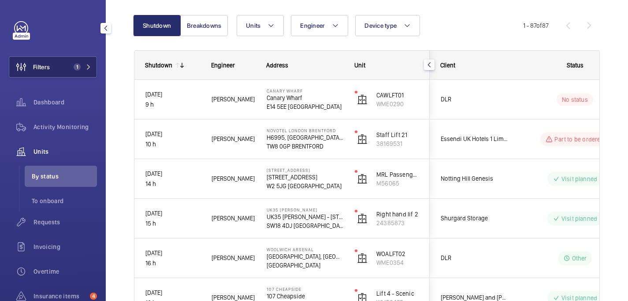
click at [44, 65] on span "Filters" at bounding box center [41, 67] width 17 height 9
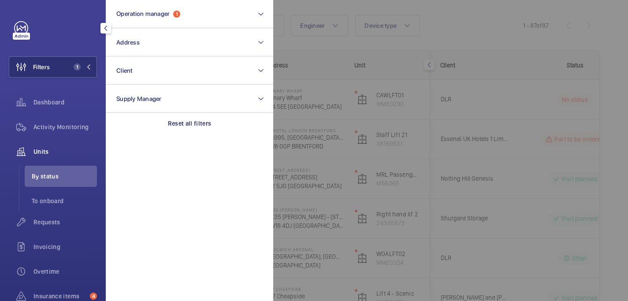
click at [341, 68] on div at bounding box center [587, 150] width 628 height 301
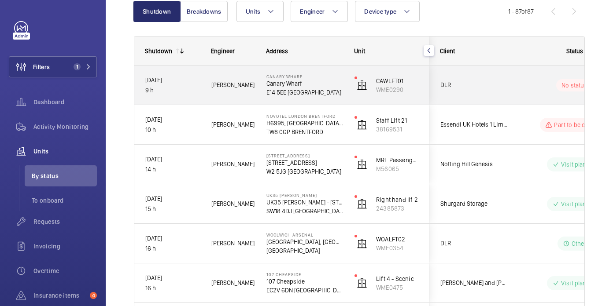
scroll to position [95, 0]
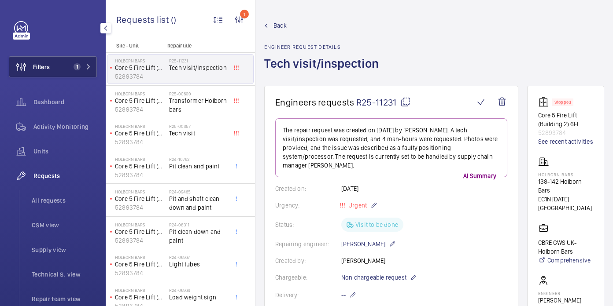
click at [43, 70] on span "Filters" at bounding box center [41, 67] width 17 height 9
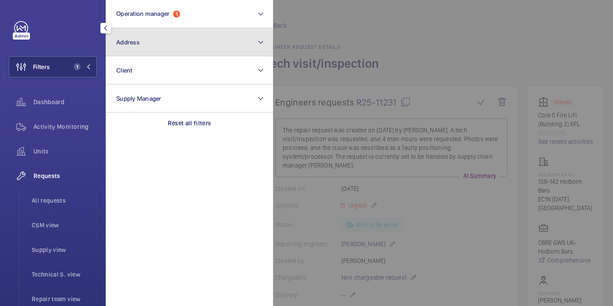
click at [178, 33] on button "Address" at bounding box center [189, 42] width 167 height 28
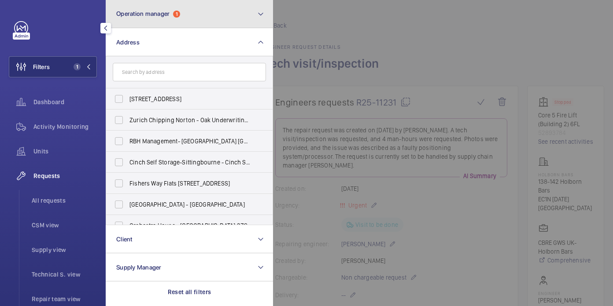
click at [177, 19] on button "Operation manager 1" at bounding box center [189, 14] width 167 height 28
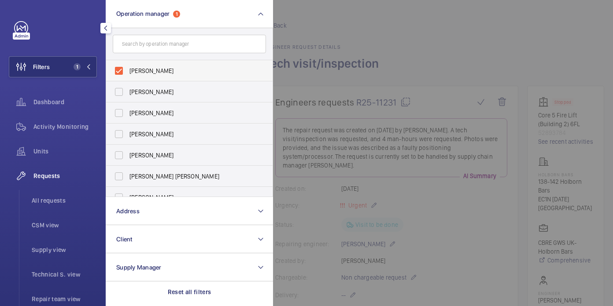
click at [159, 71] on span "John Smith" at bounding box center [189, 70] width 121 height 9
click at [128, 71] on input "John Smith" at bounding box center [119, 71] width 18 height 18
checkbox input "false"
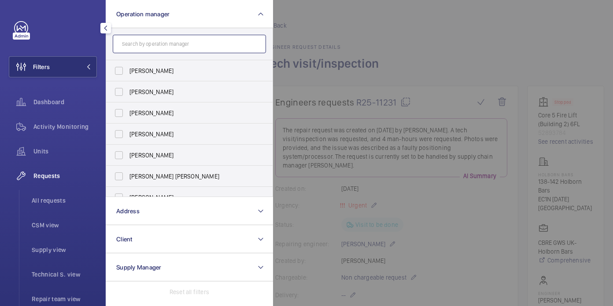
click at [157, 48] on input "text" at bounding box center [189, 44] width 153 height 18
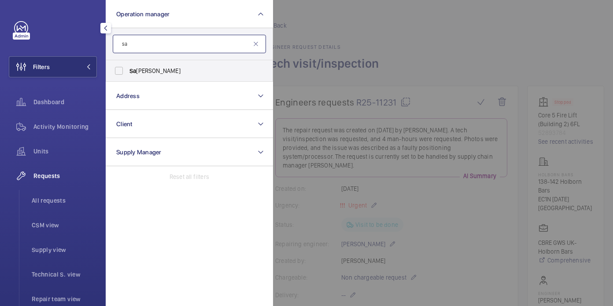
type input "s"
type input "john"
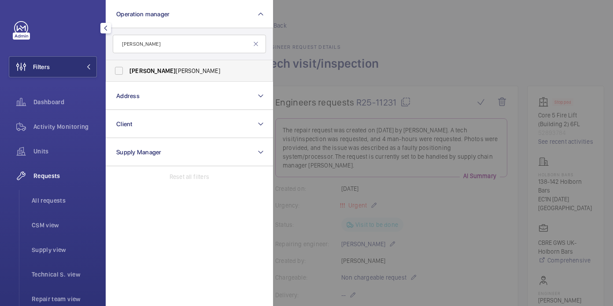
click at [149, 68] on span "John Smith" at bounding box center [189, 70] width 121 height 9
click at [128, 68] on input "John Smith" at bounding box center [119, 71] width 18 height 18
checkbox input "true"
click at [373, 46] on div at bounding box center [579, 153] width 613 height 306
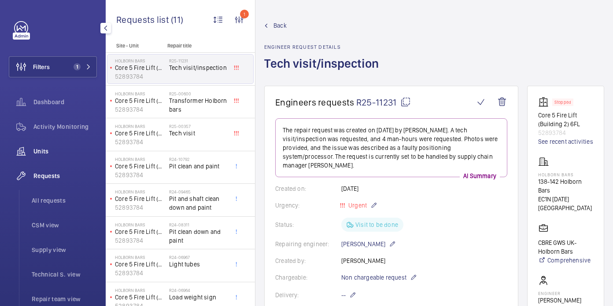
click at [43, 152] on span "Units" at bounding box center [64, 151] width 63 height 9
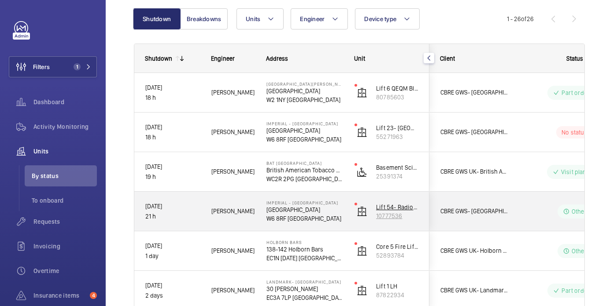
scroll to position [89, 0]
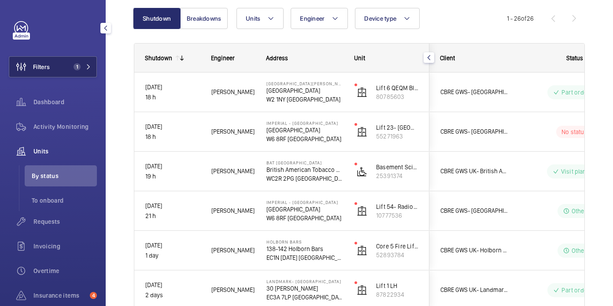
click at [79, 60] on button "Filters 1" at bounding box center [53, 66] width 88 height 21
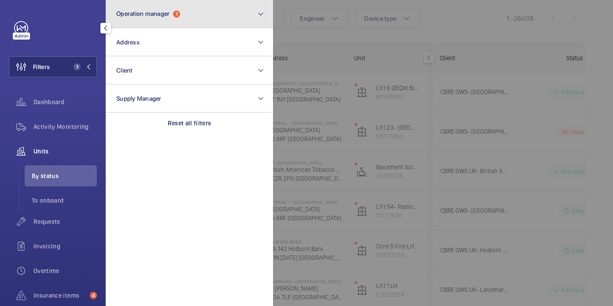
click at [175, 24] on button "Operation manager 1" at bounding box center [189, 14] width 167 height 28
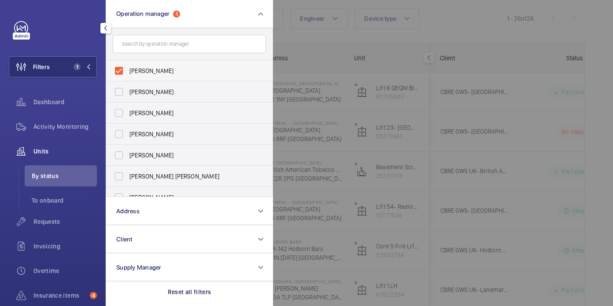
click at [153, 73] on span "John Smith" at bounding box center [189, 70] width 121 height 9
click at [128, 73] on input "John Smith" at bounding box center [119, 71] width 18 height 18
checkbox input "false"
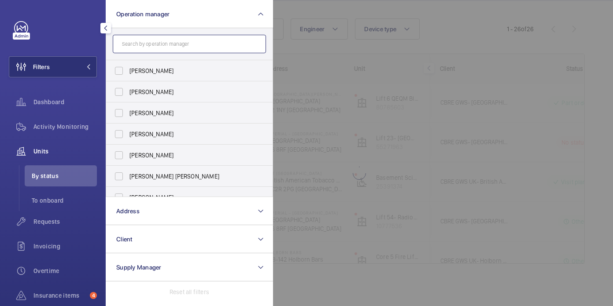
scroll to position [79, 0]
click at [151, 43] on input "text" at bounding box center [189, 44] width 153 height 18
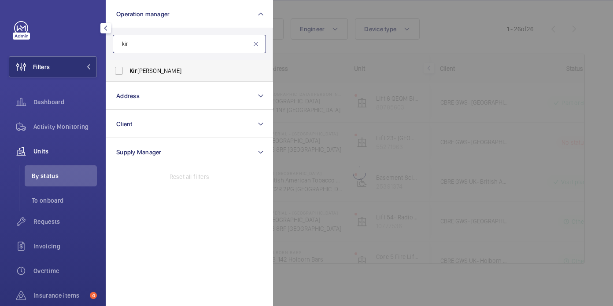
type input "kir"
click at [189, 76] on label "Kir sten Kalaher" at bounding box center [182, 70] width 153 height 21
click at [128, 76] on input "Kir sten Kalaher" at bounding box center [119, 71] width 18 height 18
checkbox input "true"
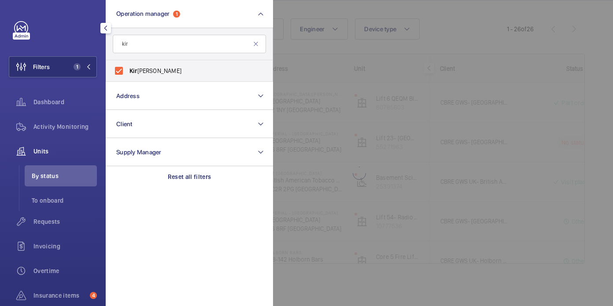
drag, startPoint x: 488, startPoint y: 43, endPoint x: 359, endPoint y: 48, distance: 129.6
click at [489, 43] on div at bounding box center [579, 153] width 613 height 306
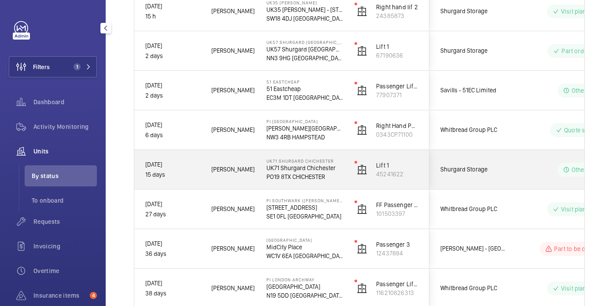
scroll to position [210, 0]
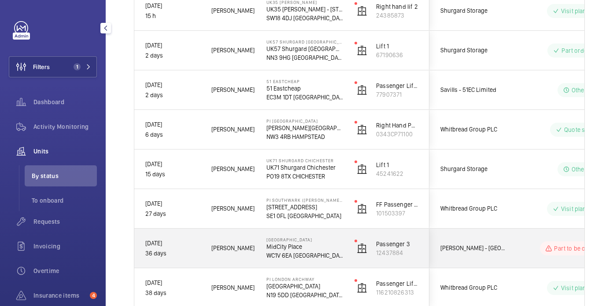
click at [335, 234] on div "Midcity Place MidCity Place WC1V 6EA LONDON" at bounding box center [299, 249] width 87 height 40
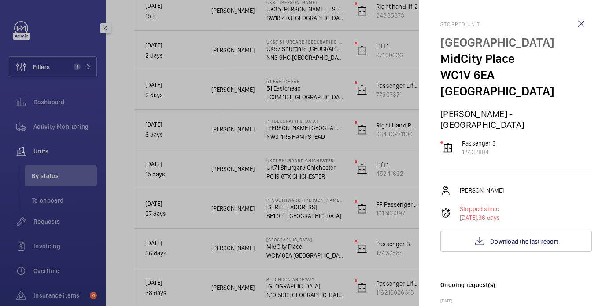
scroll to position [366, 0]
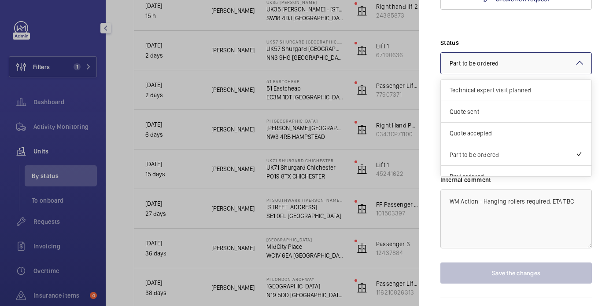
click at [469, 53] on div at bounding box center [516, 63] width 151 height 21
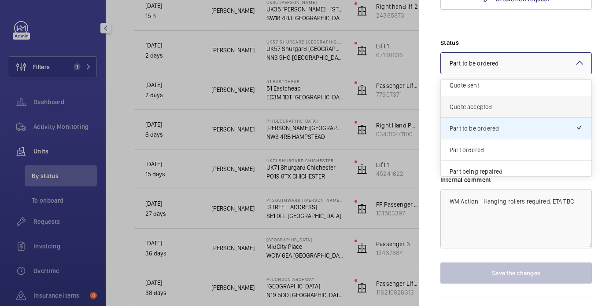
scroll to position [27, 0]
click at [476, 145] on span "Part ordered" at bounding box center [516, 149] width 133 height 9
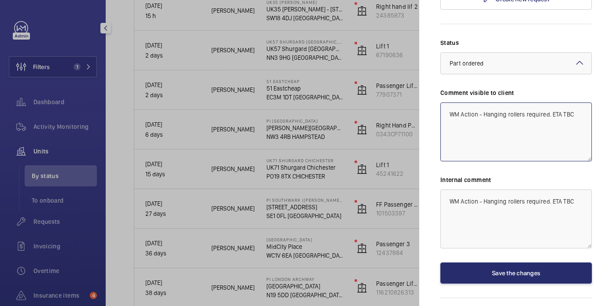
click at [583, 103] on textarea "WM Action - Hanging rollers required. ETA TBC" at bounding box center [515, 132] width 151 height 59
drag, startPoint x: 578, startPoint y: 110, endPoint x: 451, endPoint y: 113, distance: 127.3
click at [451, 113] on textarea "WM Action - Hanging rollers required. ETA TBC 21.08 WM ACTION: Parts on order. …" at bounding box center [515, 132] width 151 height 59
type textarea "WM Action - Hanging rollers required. ETA TBC 21.08 WM ACTION: Parts on order. …"
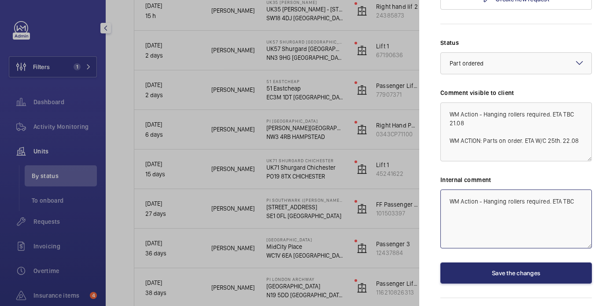
click at [574, 190] on textarea "WM Action - Hanging rollers required. ETA TBC" at bounding box center [515, 219] width 151 height 59
paste textarea "WM ACTION: Parts on order. ETA W/C 25th. 22.08"
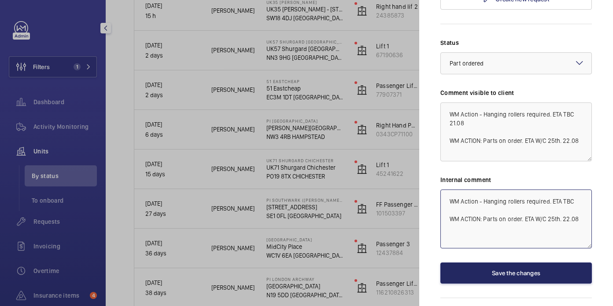
type textarea "WM Action - Hanging rollers required. ETA TBC WM ACTION: Parts on order. ETA W/…"
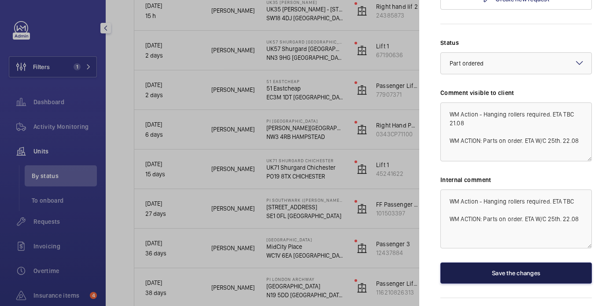
click at [532, 263] on button "Save the changes" at bounding box center [515, 273] width 151 height 21
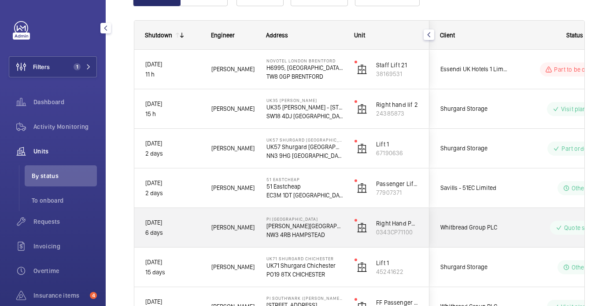
scroll to position [0, 0]
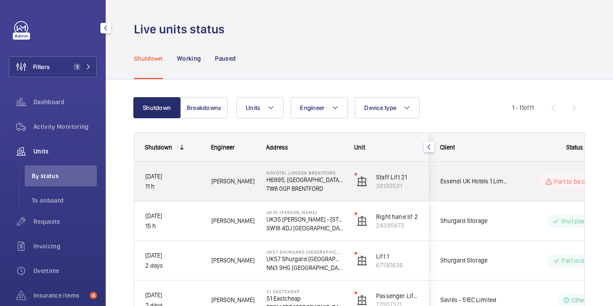
click at [255, 193] on div "Solomon F." at bounding box center [228, 182] width 54 height 28
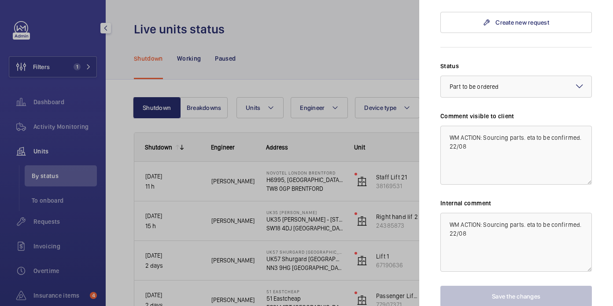
scroll to position [512, 0]
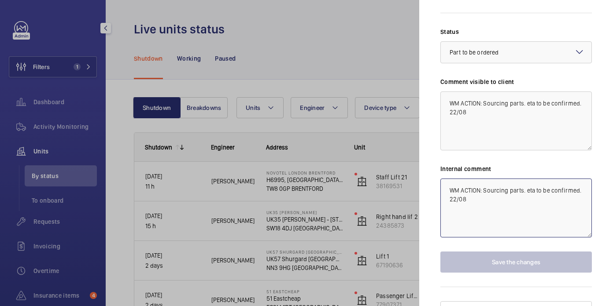
click at [524, 179] on textarea "WM ACTION: Sourcing parts. eta to be confirmed. 22/08" at bounding box center [515, 208] width 151 height 59
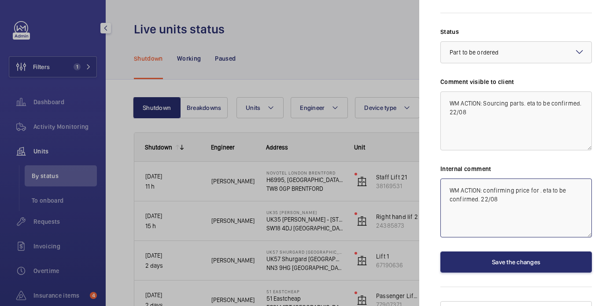
paste textarea "encil Switches"
click at [538, 179] on textarea "WM ACTION: confirming price for encil Switches. eta to be confirmed. 22/08" at bounding box center [515, 208] width 151 height 59
drag, startPoint x: 524, startPoint y: 182, endPoint x: 447, endPoint y: 182, distance: 77.1
click at [447, 182] on textarea "WM ACTION: confirming price for pencil Switches. eta to be confirmed. 22/08" at bounding box center [515, 208] width 151 height 59
type textarea "WM ACTION: confirming price for pencil Switches. 22/08"
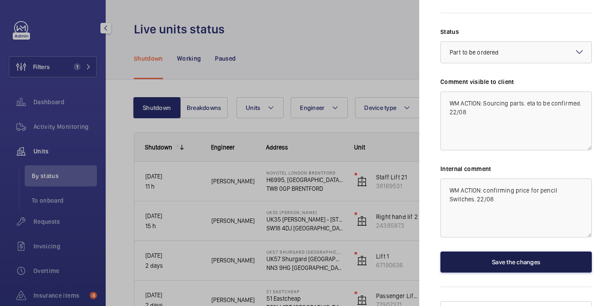
click at [485, 252] on button "Save the changes" at bounding box center [515, 262] width 151 height 21
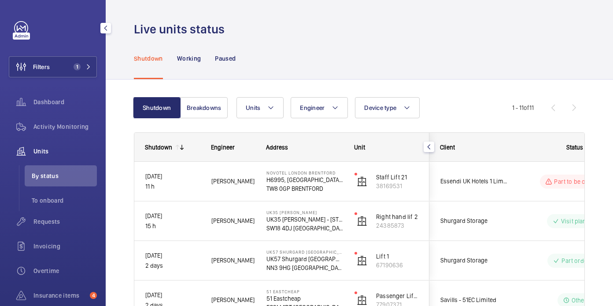
scroll to position [0, 0]
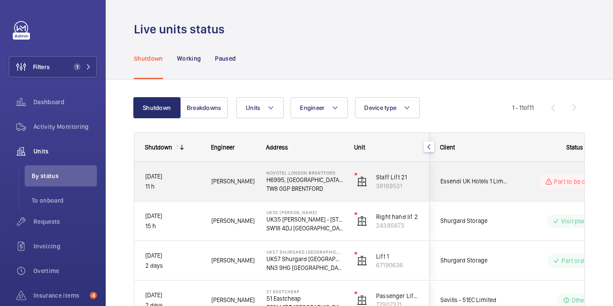
click at [505, 185] on span "Essendi UK Hotels 1 Limited" at bounding box center [474, 182] width 68 height 10
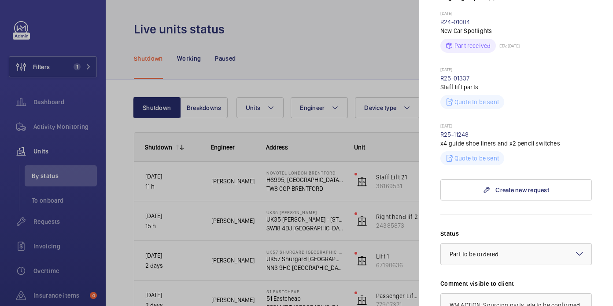
scroll to position [454, 0]
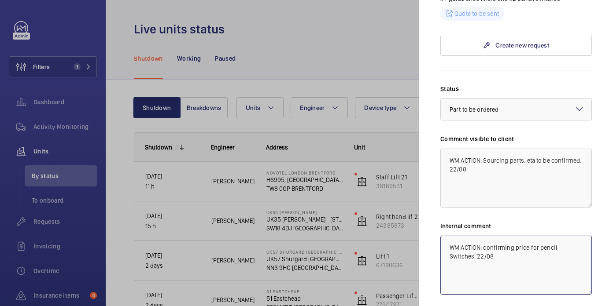
drag, startPoint x: 485, startPoint y: 233, endPoint x: 512, endPoint y: 247, distance: 30.3
click at [512, 247] on textarea "WM ACTION: confirming price for pencil Switches. 22/08" at bounding box center [515, 265] width 151 height 59
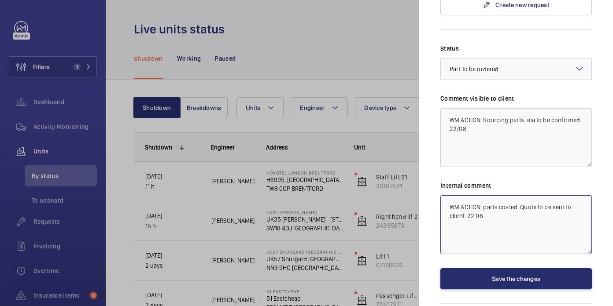
scroll to position [502, 0]
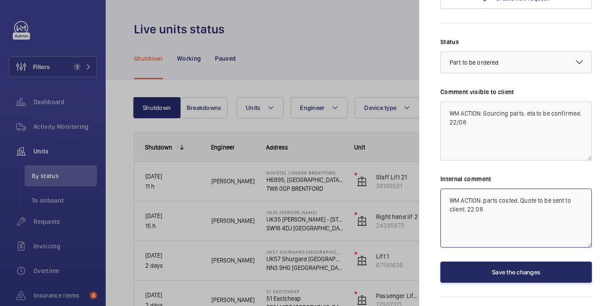
type textarea "WM ACTION: parts costed. Quote to be sent to client. 22.08"
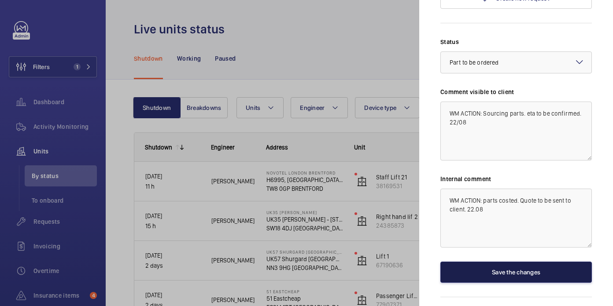
click at [533, 262] on button "Save the changes" at bounding box center [515, 272] width 151 height 21
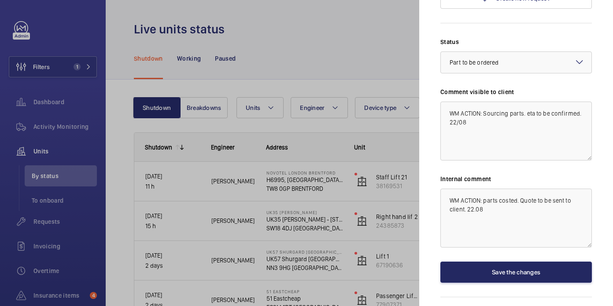
scroll to position [0, 0]
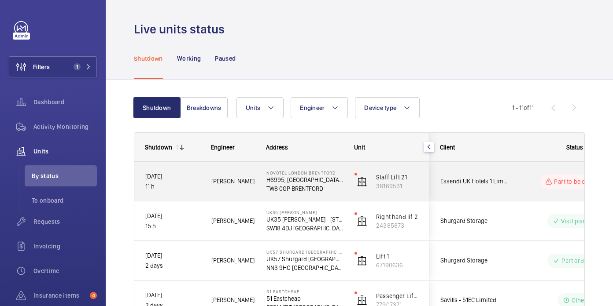
click at [336, 187] on p "TW8 0GP BRENTFORD" at bounding box center [304, 189] width 77 height 9
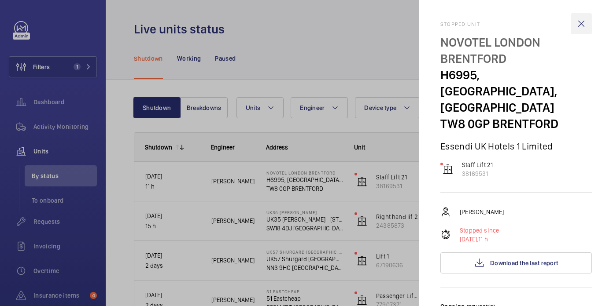
click at [582, 22] on wm-front-icon-button at bounding box center [581, 23] width 21 height 21
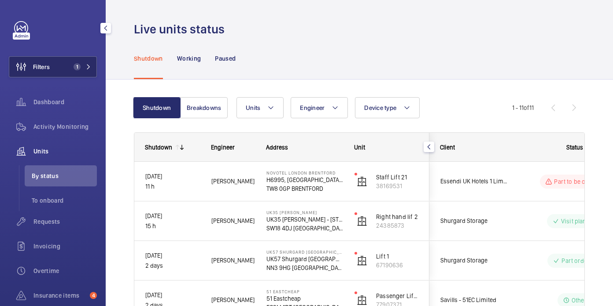
click at [71, 67] on span "1" at bounding box center [75, 66] width 11 height 7
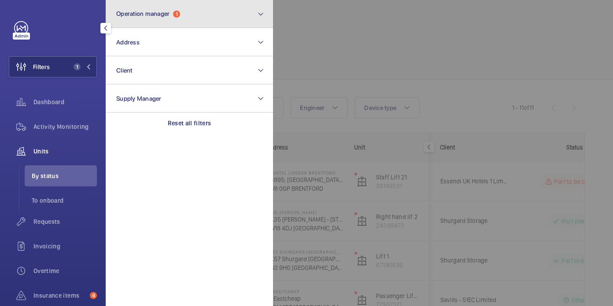
click at [202, 17] on button "Operation manager 1" at bounding box center [189, 14] width 167 height 28
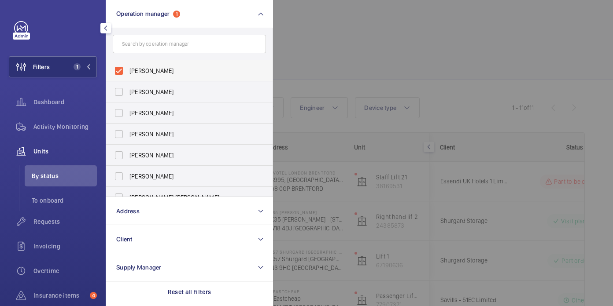
click at [173, 71] on span "[PERSON_NAME]" at bounding box center [189, 70] width 121 height 9
click at [128, 71] on input "[PERSON_NAME]" at bounding box center [119, 71] width 18 height 18
checkbox input "false"
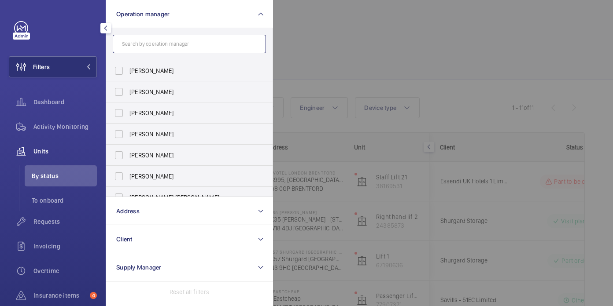
click at [171, 44] on input "text" at bounding box center [189, 44] width 153 height 18
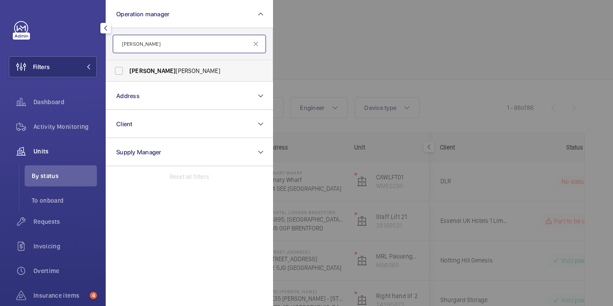
type input "john"
click at [190, 72] on span "John Smith" at bounding box center [189, 70] width 121 height 9
click at [128, 72] on input "John Smith" at bounding box center [119, 71] width 18 height 18
checkbox input "true"
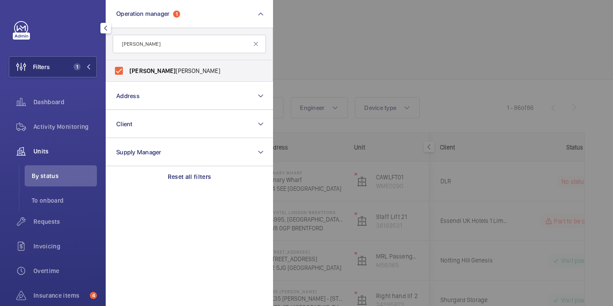
click at [375, 39] on div at bounding box center [579, 153] width 613 height 306
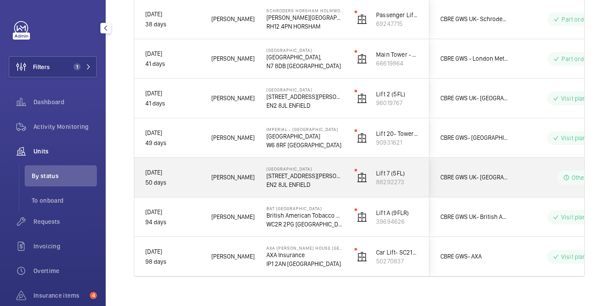
scroll to position [918, 0]
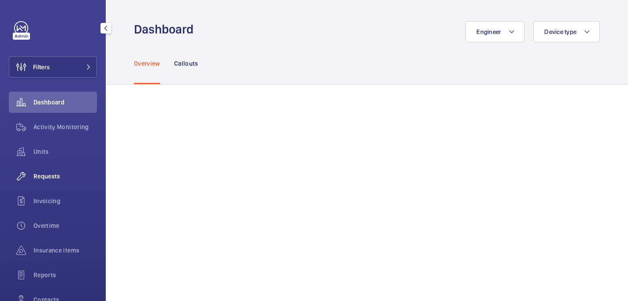
click at [50, 173] on span "Requests" at bounding box center [64, 176] width 63 height 9
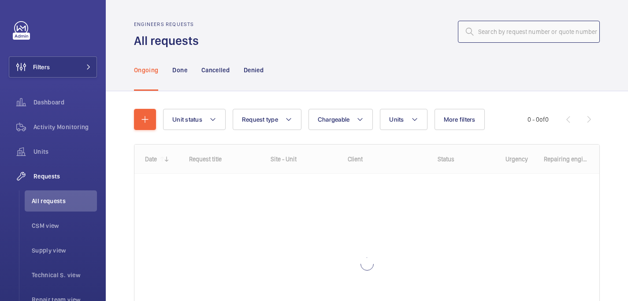
click at [493, 30] on input "text" at bounding box center [529, 32] width 142 height 22
paste input "R25-02756"
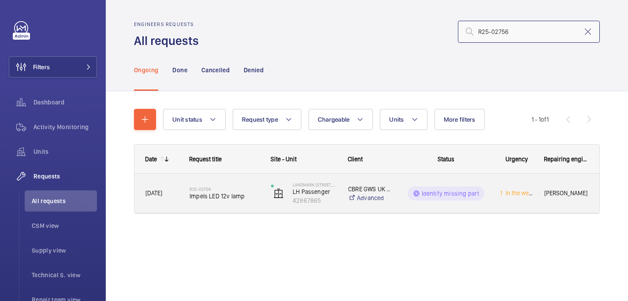
type input "R25-02756"
click at [232, 187] on h2 "R25-02756" at bounding box center [224, 188] width 70 height 5
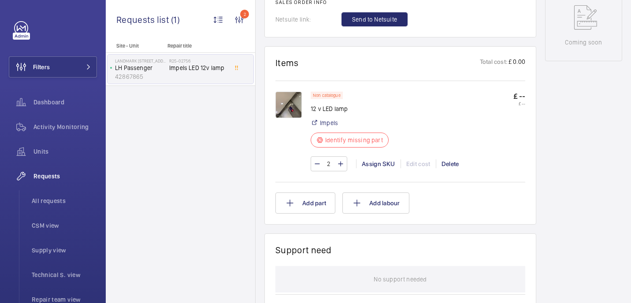
scroll to position [486, 0]
click at [325, 107] on p "12 v LED lamp" at bounding box center [351, 108] width 83 height 9
copy div "12 v LED lamp"
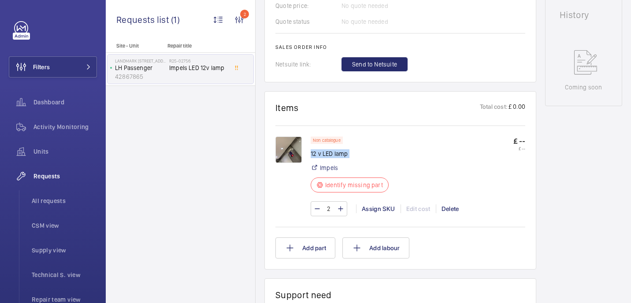
scroll to position [447, 0]
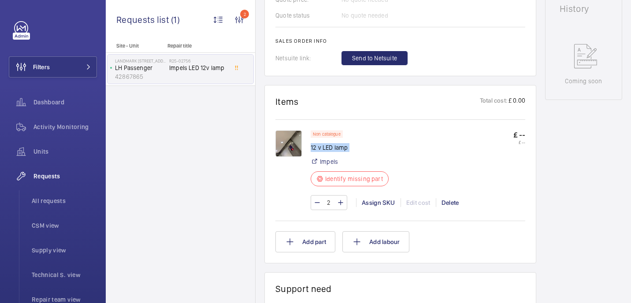
copy div "12 v LED lamp"
click at [371, 204] on div "Assign SKU" at bounding box center [378, 202] width 44 height 9
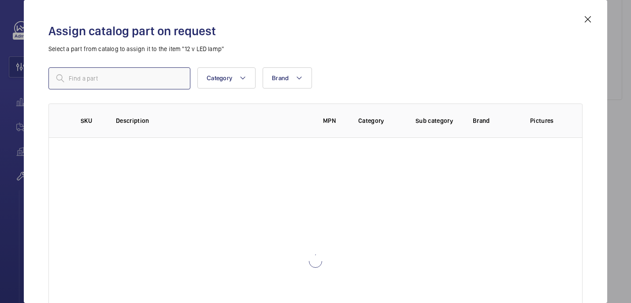
click at [146, 81] on input "text" at bounding box center [119, 78] width 142 height 22
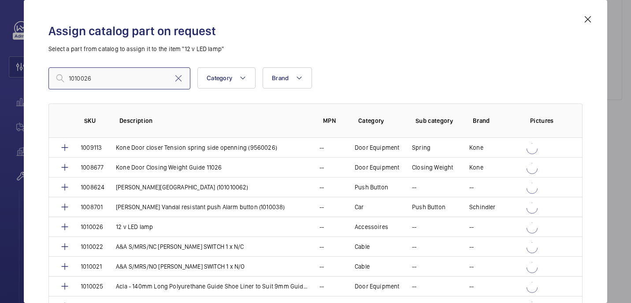
click at [71, 78] on input "1010026" at bounding box center [119, 78] width 142 height 22
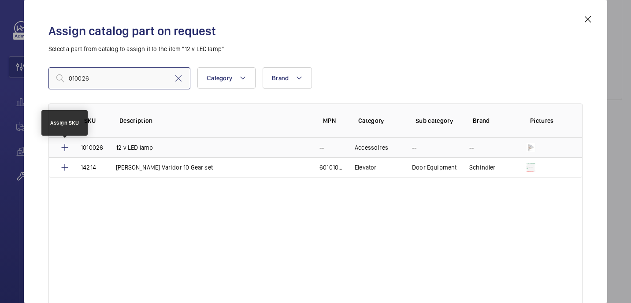
type input "010026"
click at [64, 149] on mat-icon at bounding box center [64, 147] width 11 height 11
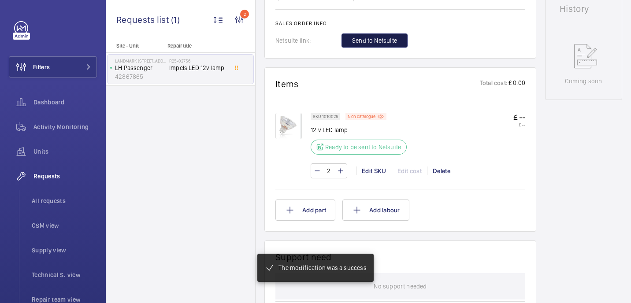
click at [378, 36] on span "Send to Netsuite" at bounding box center [374, 40] width 45 height 9
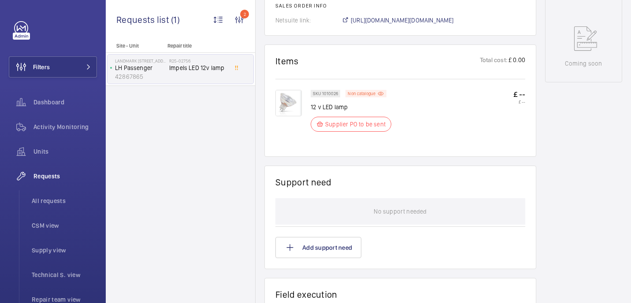
scroll to position [445, 0]
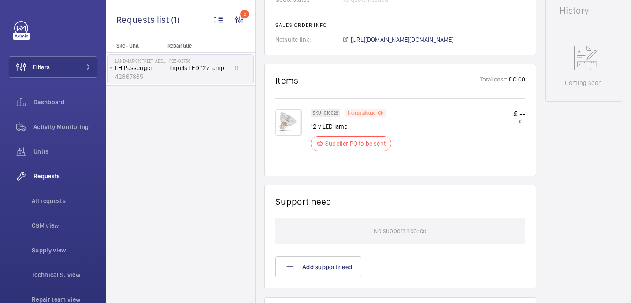
click at [377, 39] on span "[URL][DOMAIN_NAME][DOMAIN_NAME]" at bounding box center [402, 39] width 103 height 9
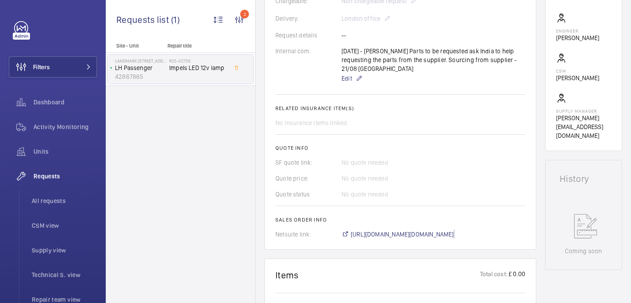
scroll to position [276, 0]
click at [350, 80] on span "Edit" at bounding box center [346, 79] width 11 height 9
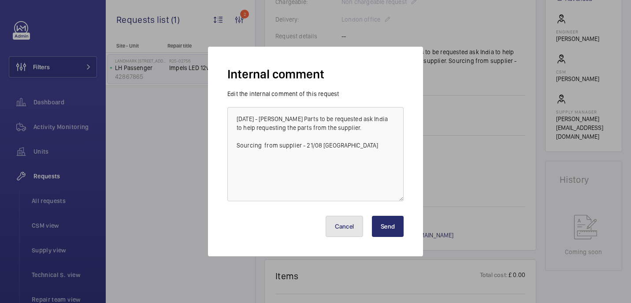
click at [347, 225] on button "Cancel" at bounding box center [344, 226] width 38 height 21
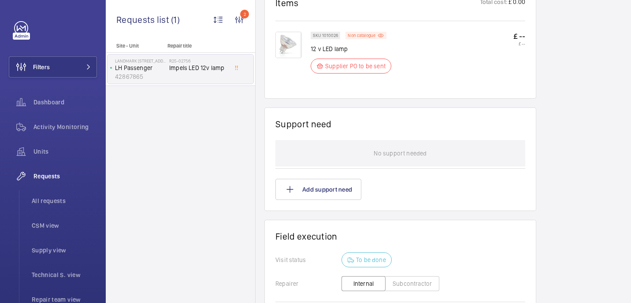
scroll to position [548, 0]
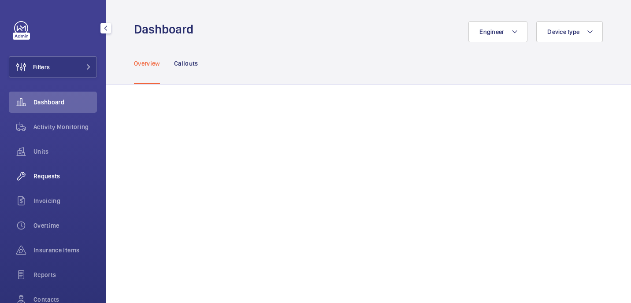
click at [44, 168] on div "Requests" at bounding box center [53, 176] width 88 height 21
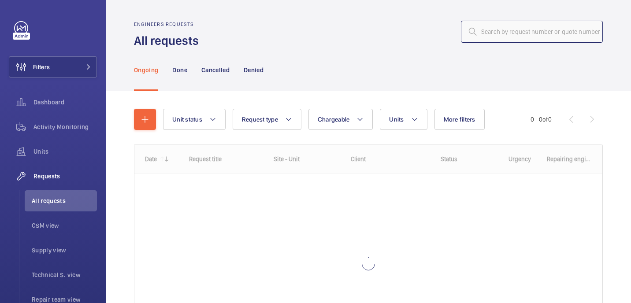
click at [491, 30] on input "text" at bounding box center [532, 32] width 142 height 22
paste input "R25-11197"
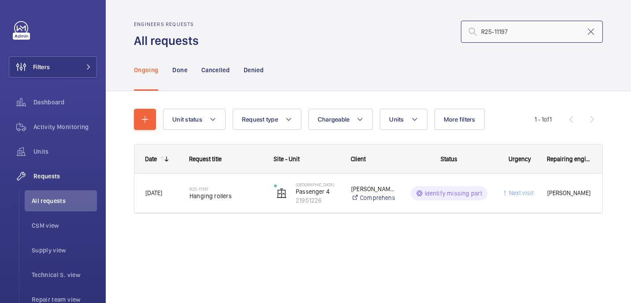
type input "R25-11197"
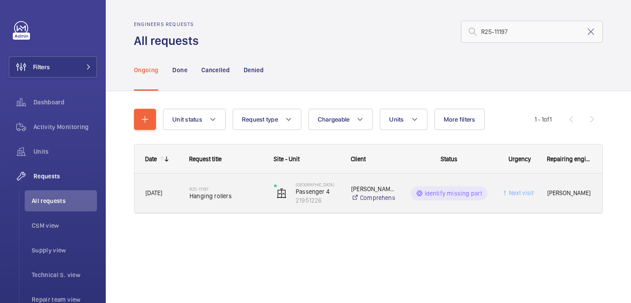
click at [234, 182] on div "R25-11197 Hanging rollers" at bounding box center [225, 194] width 73 height 26
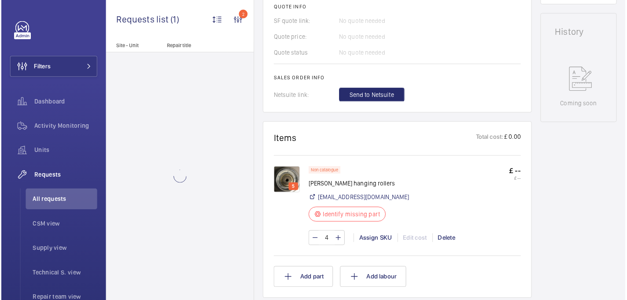
scroll to position [424, 0]
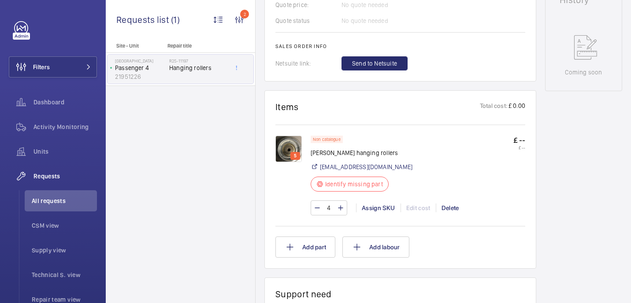
click at [321, 152] on p "[PERSON_NAME] hanging rollers" at bounding box center [361, 152] width 102 height 9
copy div "[PERSON_NAME] hanging rollers"
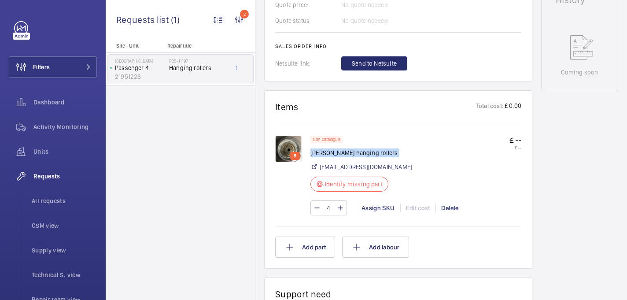
click at [291, 151] on img at bounding box center [288, 149] width 26 height 26
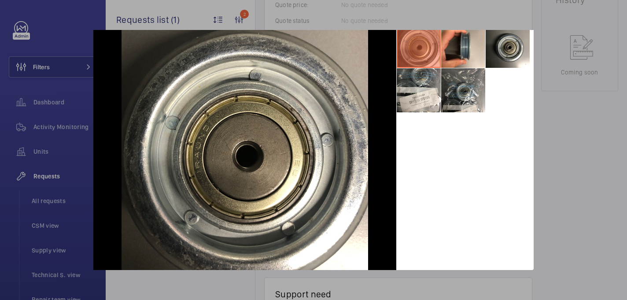
scroll to position [45, 0]
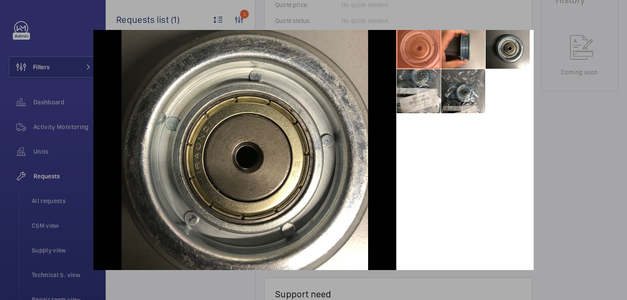
click at [569, 154] on div at bounding box center [313, 150] width 627 height 300
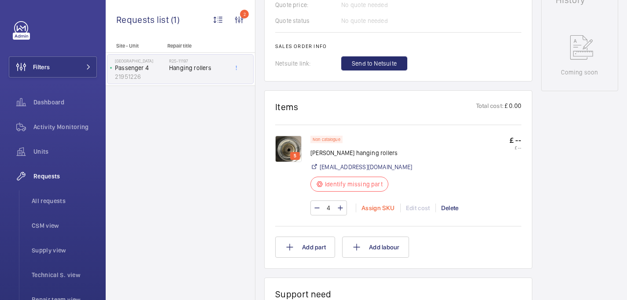
click at [370, 211] on div "Assign SKU" at bounding box center [378, 207] width 44 height 9
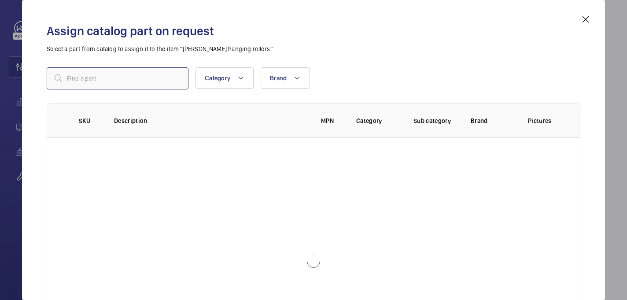
click at [106, 69] on input "text" at bounding box center [118, 78] width 142 height 22
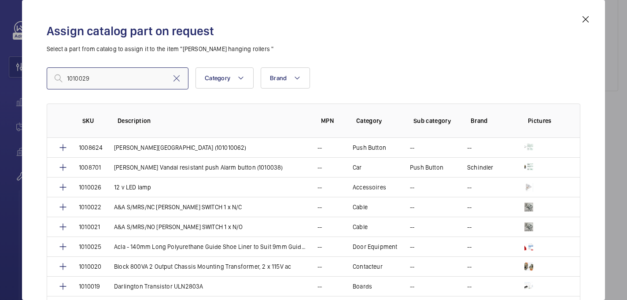
click at [69, 80] on input "1010029" at bounding box center [118, 78] width 142 height 22
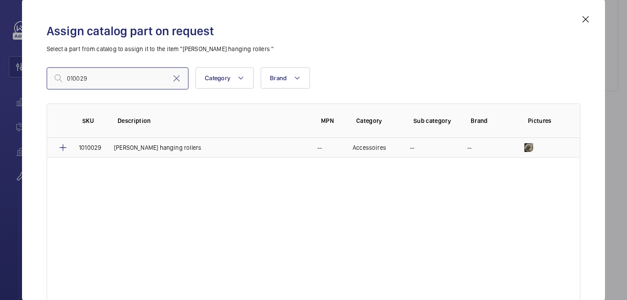
type input "010029"
click at [66, 150] on mat-icon at bounding box center [63, 147] width 11 height 11
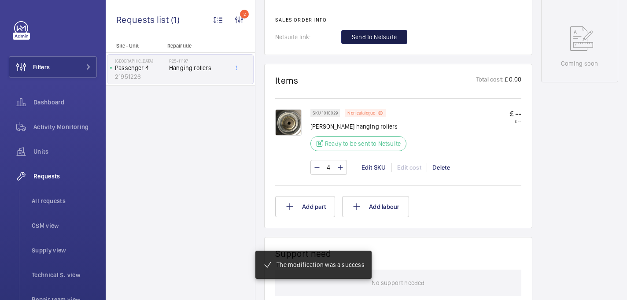
click at [389, 33] on span "Send to Netsuite" at bounding box center [374, 37] width 45 height 9
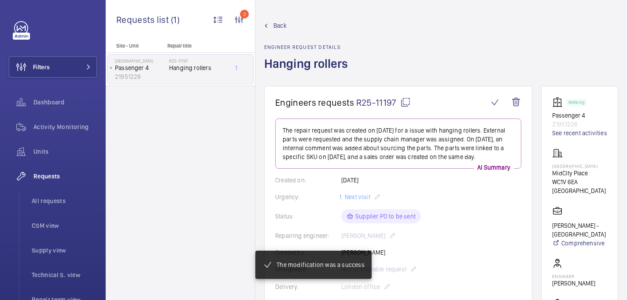
scroll to position [459, 0]
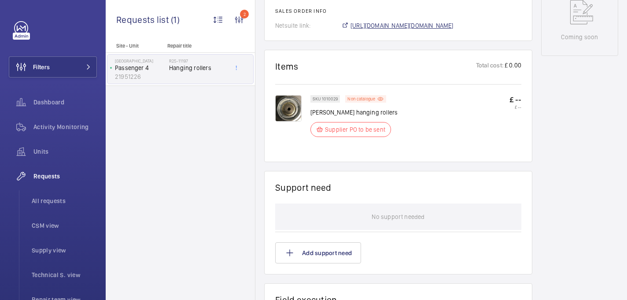
click at [385, 27] on span "[URL][DOMAIN_NAME][DOMAIN_NAME]" at bounding box center [402, 25] width 103 height 9
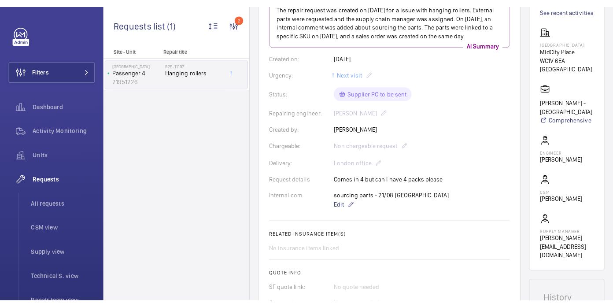
scroll to position [126, 0]
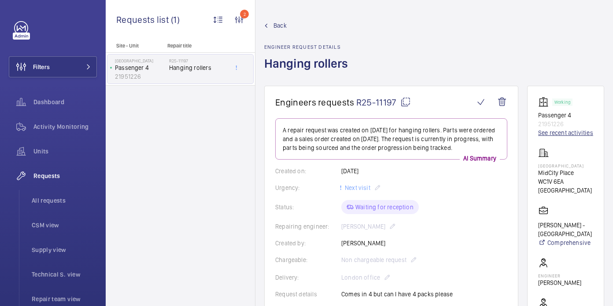
click at [573, 137] on link "See recent activities" at bounding box center [565, 133] width 55 height 9
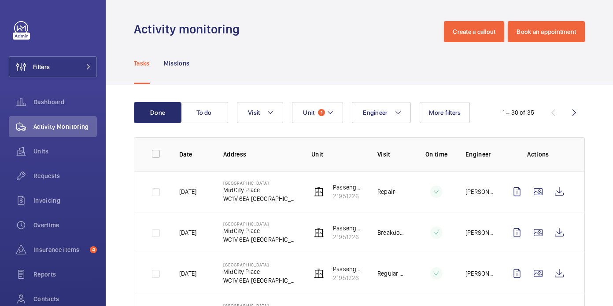
click at [299, 190] on td "Passenger 4 21951226" at bounding box center [330, 191] width 66 height 41
click at [170, 59] on p "Missions" at bounding box center [177, 63] width 26 height 9
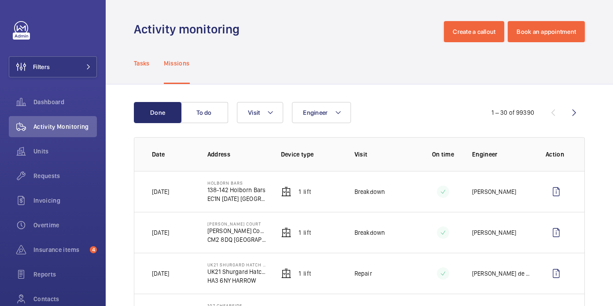
click at [145, 63] on p "Tasks" at bounding box center [142, 63] width 16 height 9
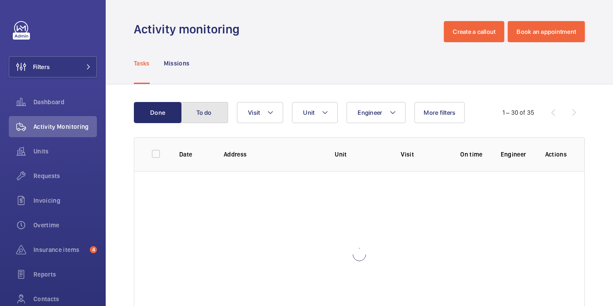
click at [206, 121] on button "To do" at bounding box center [205, 112] width 48 height 21
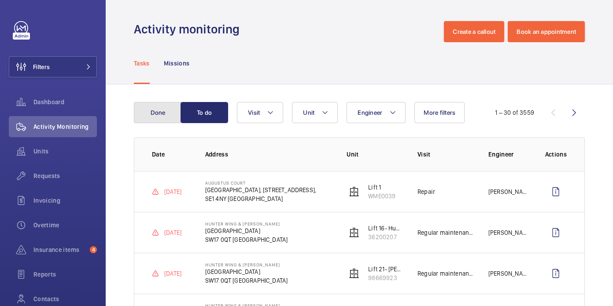
click at [155, 118] on button "Done" at bounding box center [158, 112] width 48 height 21
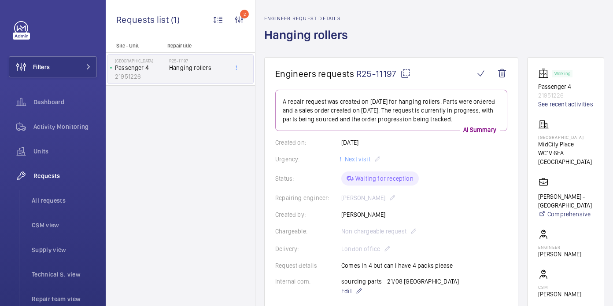
scroll to position [26, 0]
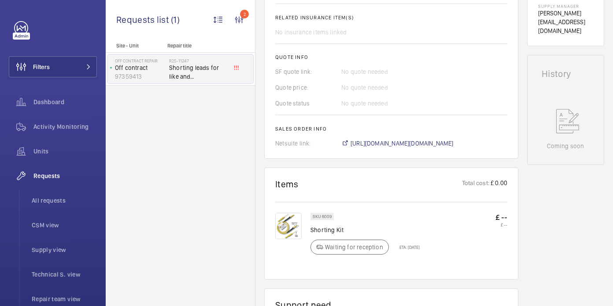
scroll to position [377, 0]
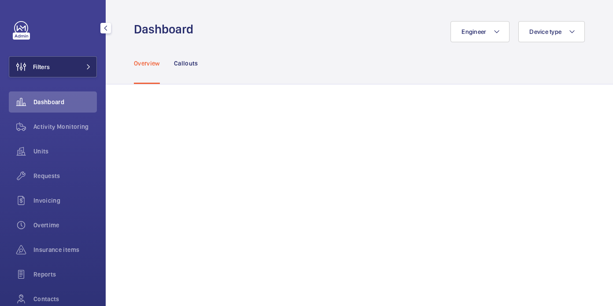
click at [49, 66] on span "Filters" at bounding box center [41, 67] width 17 height 9
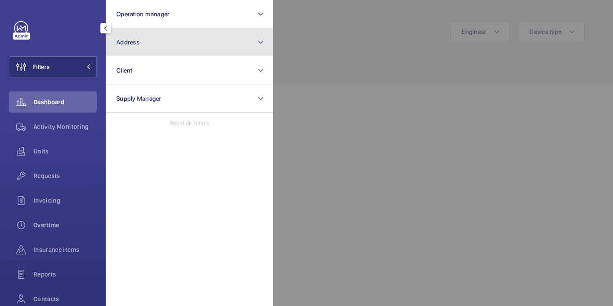
click at [129, 40] on span "Address" at bounding box center [126, 42] width 21 height 7
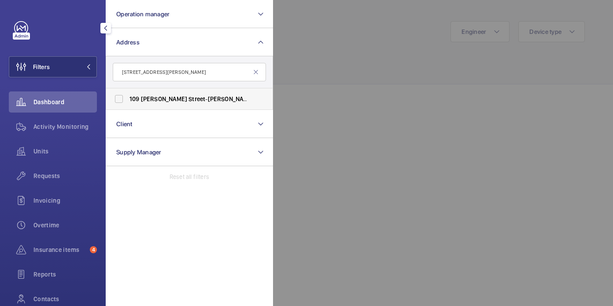
type input "[STREET_ADDRESS][PERSON_NAME]"
click at [221, 97] on span "[PERSON_NAME]" at bounding box center [249, 100] width 56 height 7
click at [128, 96] on input "[STREET_ADDRESS][PERSON_NAME][PERSON_NAME]" at bounding box center [119, 99] width 18 height 18
checkbox input "true"
click at [400, 80] on div at bounding box center [579, 153] width 613 height 306
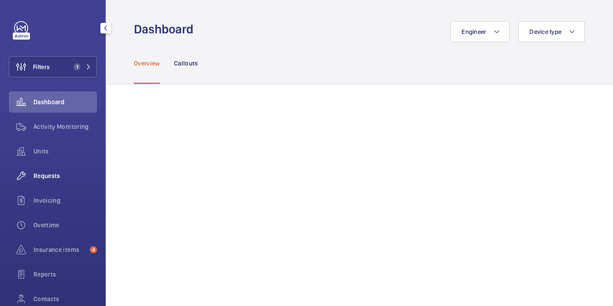
click at [48, 186] on span "Requests" at bounding box center [64, 190] width 63 height 9
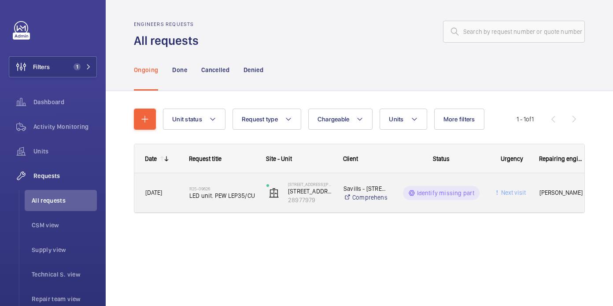
click at [211, 235] on div "R25-09626 LED unit. PEW LEP35/CU" at bounding box center [172, 251] width 77 height 33
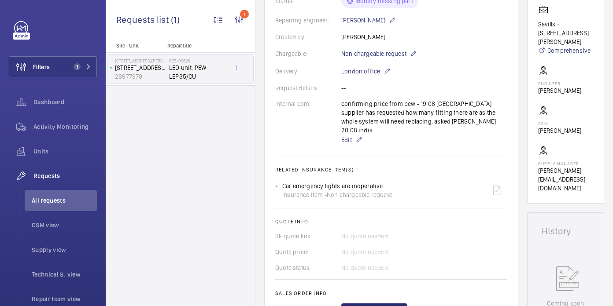
scroll to position [223, 0]
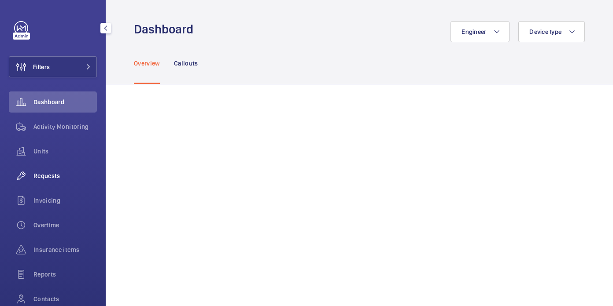
click at [48, 177] on span "Requests" at bounding box center [64, 176] width 63 height 9
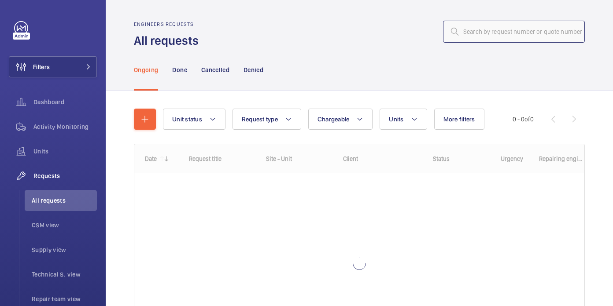
click at [480, 24] on input "text" at bounding box center [514, 32] width 142 height 22
paste input "R25-09626"
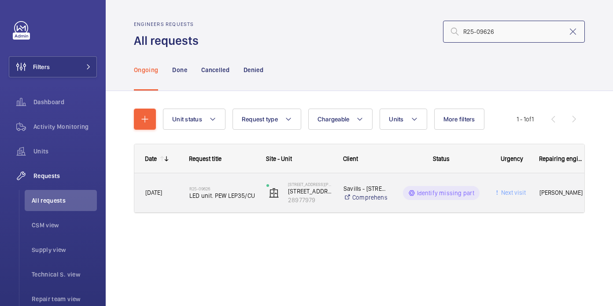
type input "R25-09626"
click at [221, 197] on span "LED unit. PEW LEP35/CU" at bounding box center [222, 196] width 66 height 9
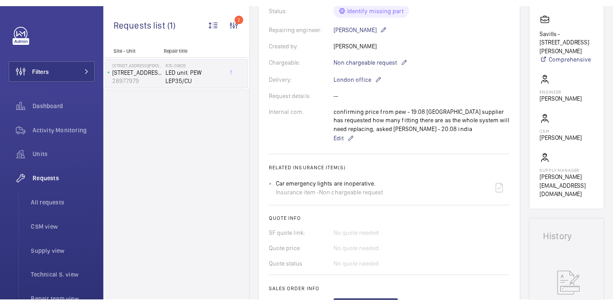
scroll to position [219, 0]
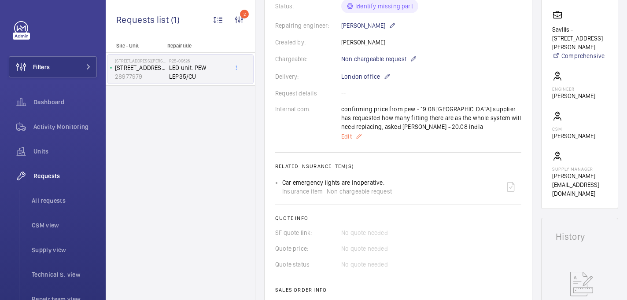
click at [351, 135] on span "Edit" at bounding box center [346, 136] width 11 height 9
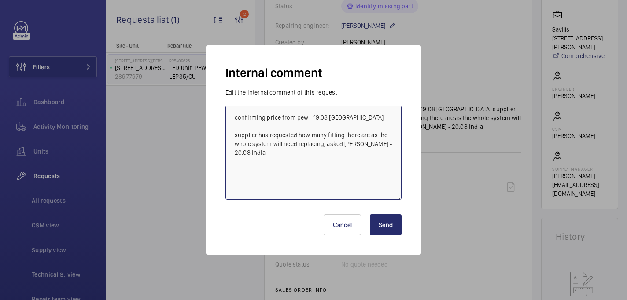
click at [394, 143] on textarea "confirming price from pew - 19.08 [GEOGRAPHIC_DATA] supplier has requested how …" at bounding box center [313, 153] width 176 height 94
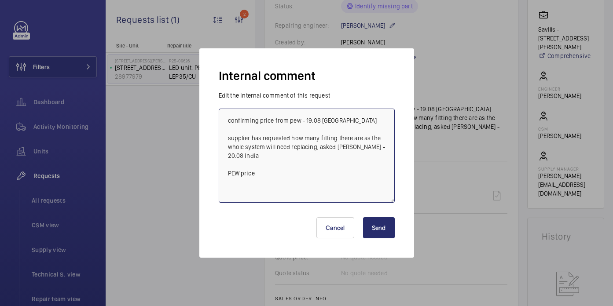
paste textarea "233.75"
type textarea "confirming price from pew - 19.08 india supplier has requested how many fitting…"
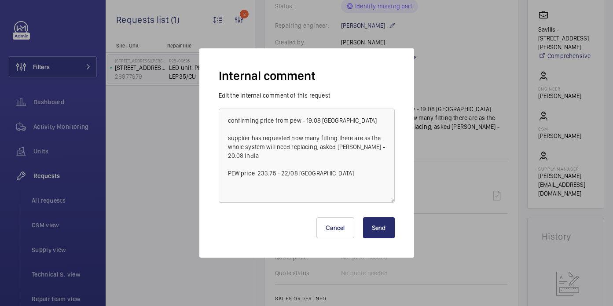
click at [379, 220] on button "Send" at bounding box center [379, 228] width 32 height 21
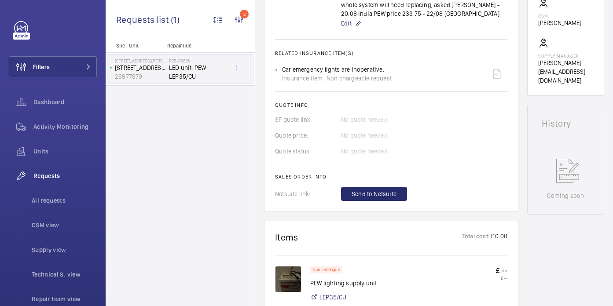
scroll to position [555, 0]
